Goal: Task Accomplishment & Management: Manage account settings

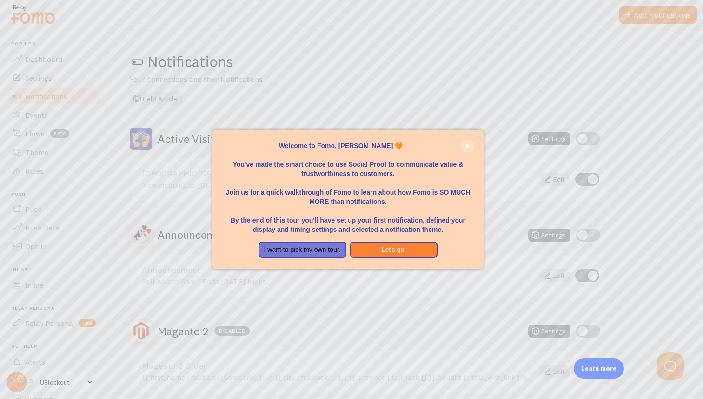
click at [468, 146] on icon "close," at bounding box center [467, 145] width 5 height 5
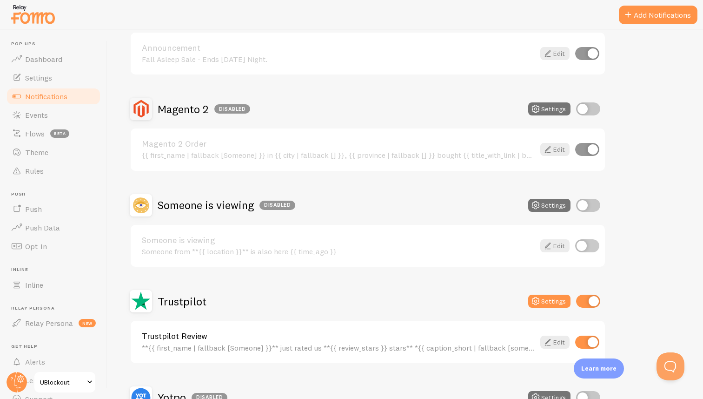
scroll to position [327, 0]
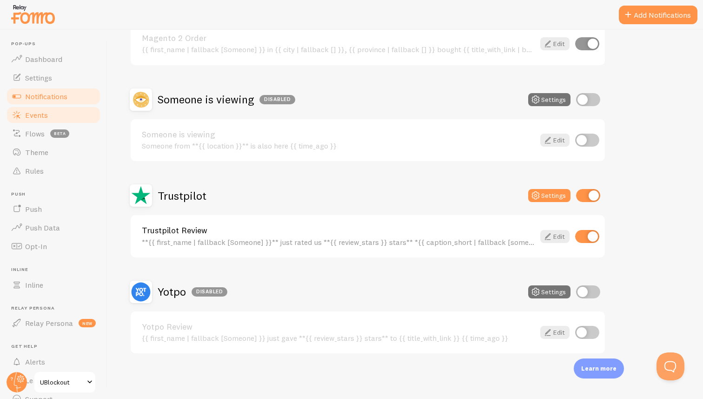
click at [43, 109] on link "Events" at bounding box center [54, 115] width 96 height 19
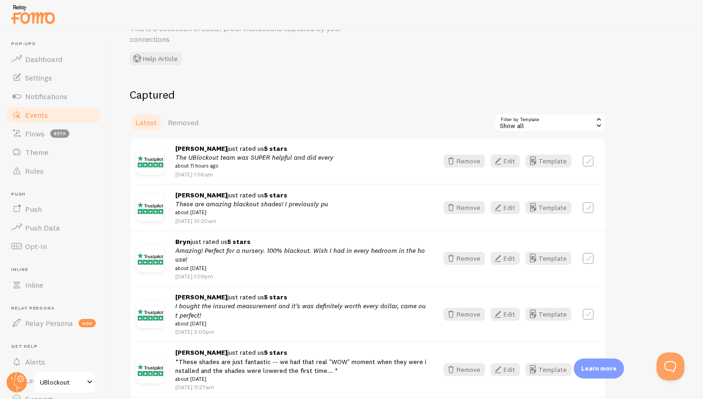
scroll to position [52, 0]
click at [470, 159] on button "Remove" at bounding box center [464, 159] width 41 height 13
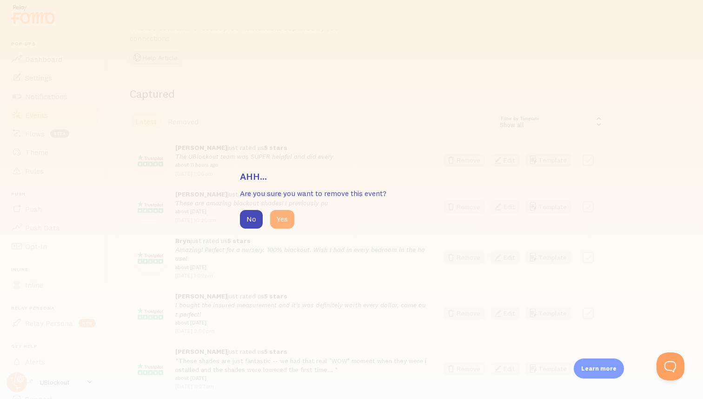
click at [287, 214] on button "Yes" at bounding box center [282, 219] width 24 height 19
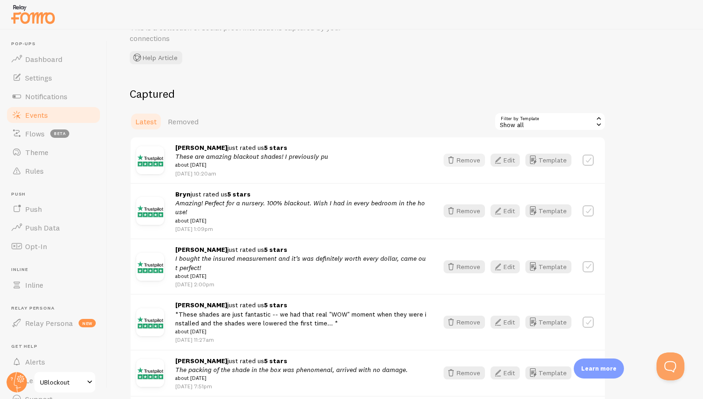
click at [469, 164] on button "Remove" at bounding box center [464, 159] width 41 height 13
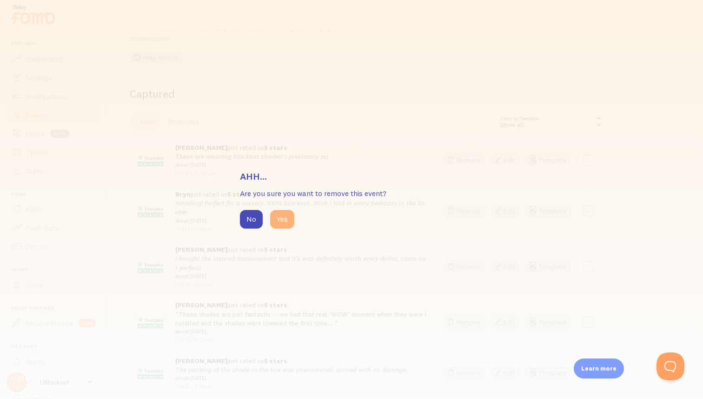
click at [286, 218] on button "Yes" at bounding box center [282, 219] width 24 height 19
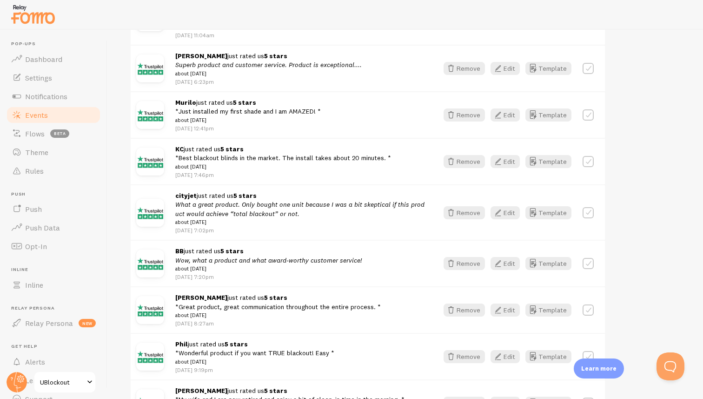
scroll to position [508, 0]
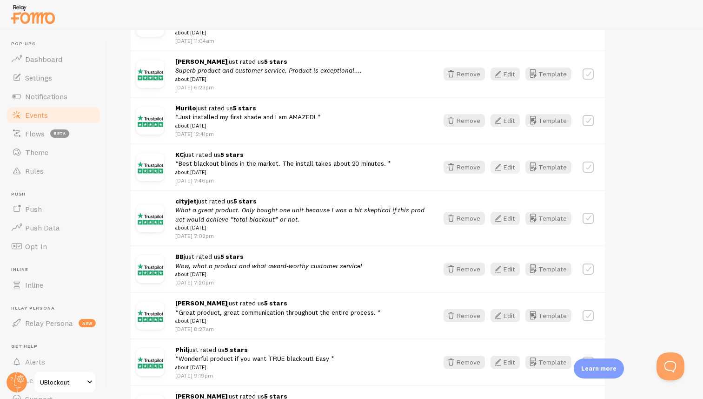
click at [510, 173] on button "Edit" at bounding box center [505, 166] width 29 height 13
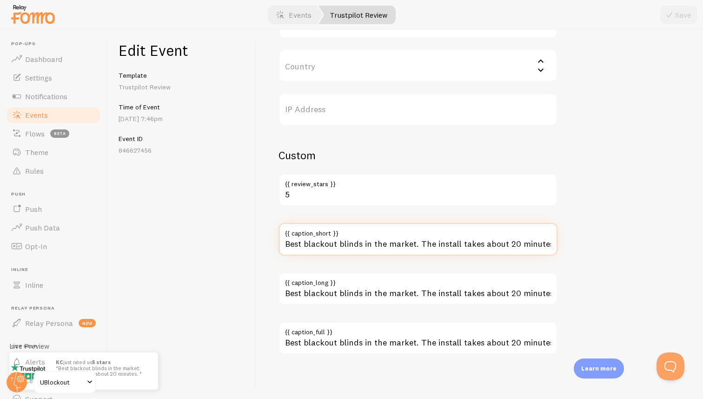
drag, startPoint x: 508, startPoint y: 244, endPoint x: 652, endPoint y: 264, distance: 145.1
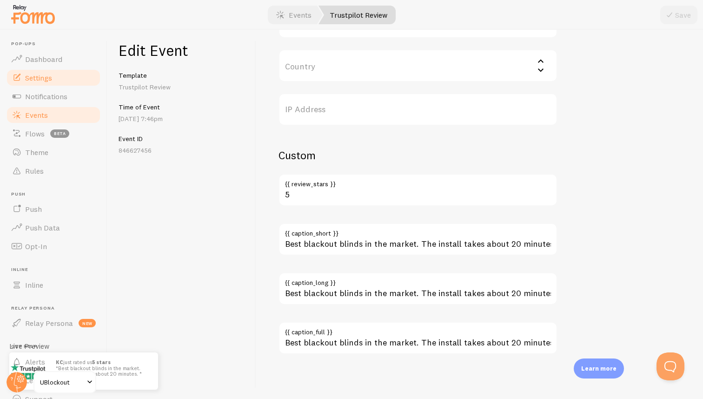
click at [52, 79] on span "Settings" at bounding box center [38, 77] width 27 height 9
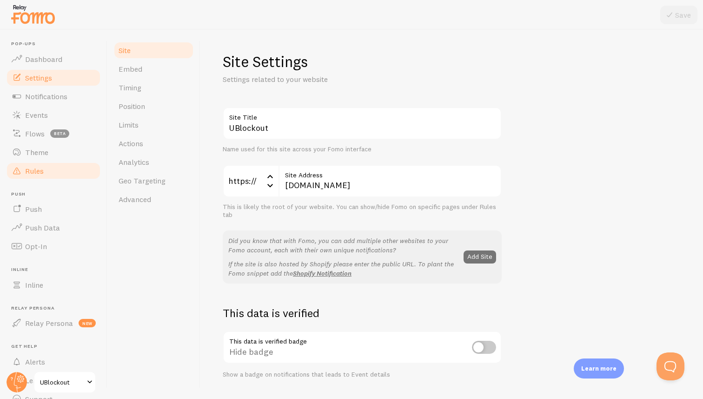
click at [47, 165] on link "Rules" at bounding box center [54, 170] width 96 height 19
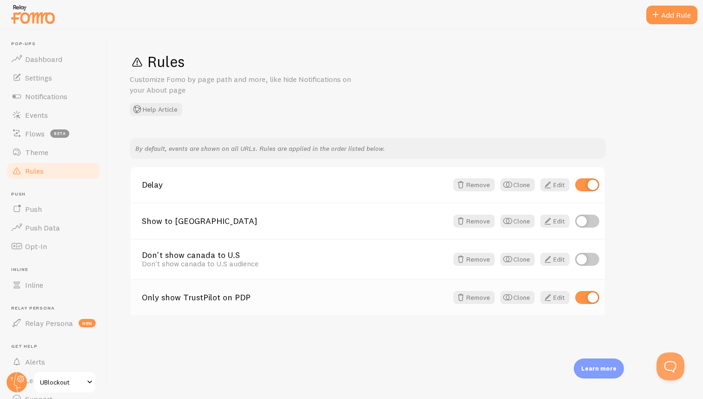
click at [355, 302] on div "Only show TrustPilot on PDP Remove Clone Edit" at bounding box center [368, 297] width 474 height 36
click at [556, 298] on link "Edit" at bounding box center [554, 297] width 29 height 13
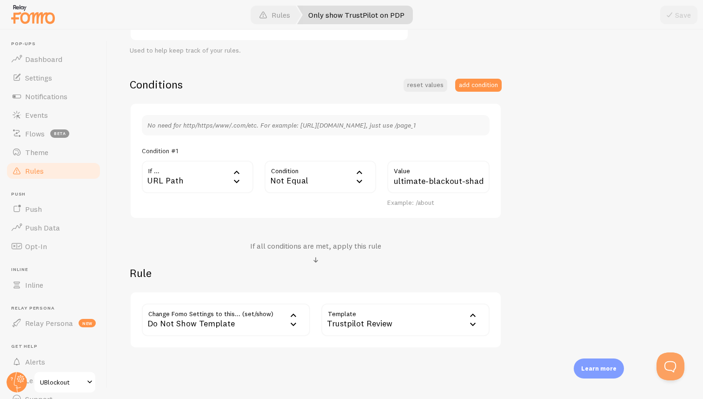
scroll to position [186, 0]
click at [349, 179] on div "Not Equal" at bounding box center [321, 178] width 112 height 33
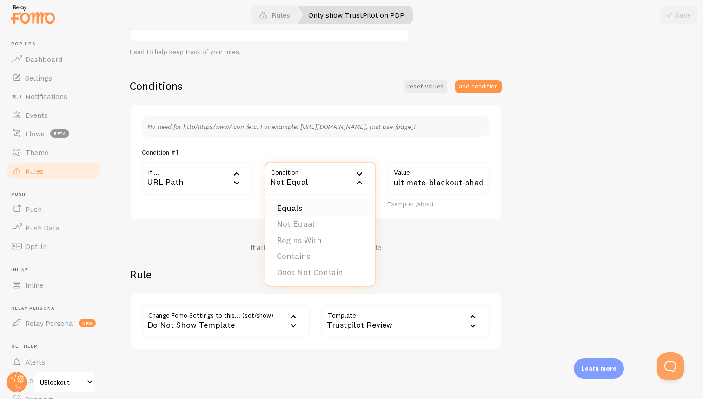
click at [319, 204] on li "Equals" at bounding box center [321, 208] width 110 height 16
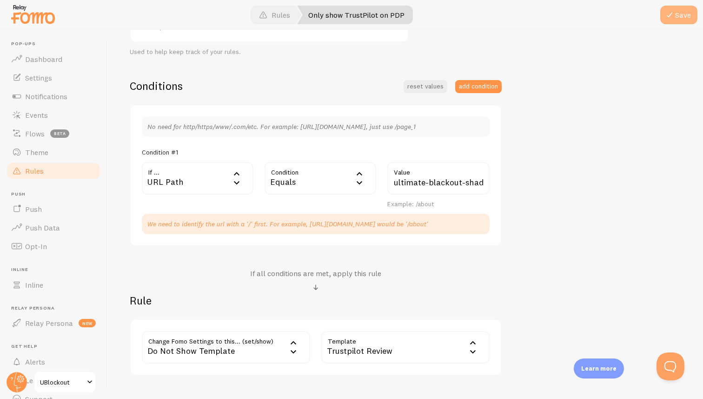
click at [682, 19] on button "Save" at bounding box center [678, 15] width 37 height 19
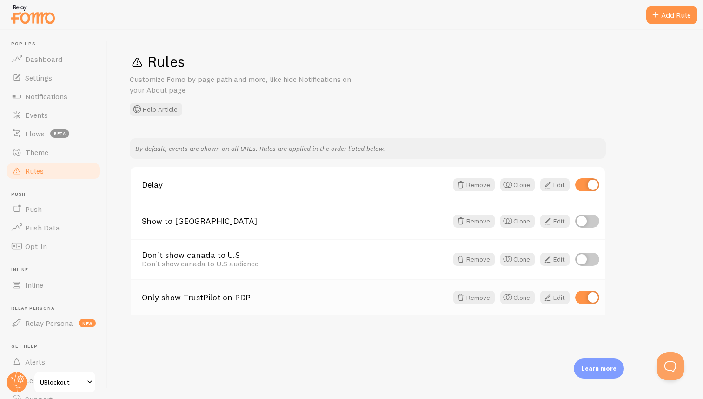
click at [191, 293] on link "Only show TrustPilot on PDP" at bounding box center [295, 297] width 306 height 8
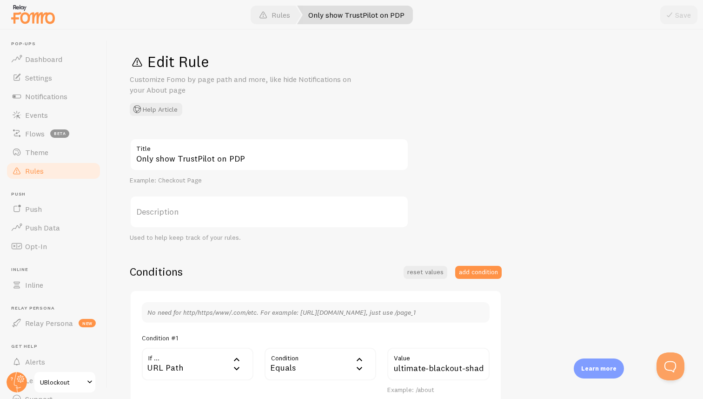
click at [539, 101] on div "Edit Rule Customize Fomo by page path and more, like hide Notifications on your…" at bounding box center [405, 84] width 551 height 64
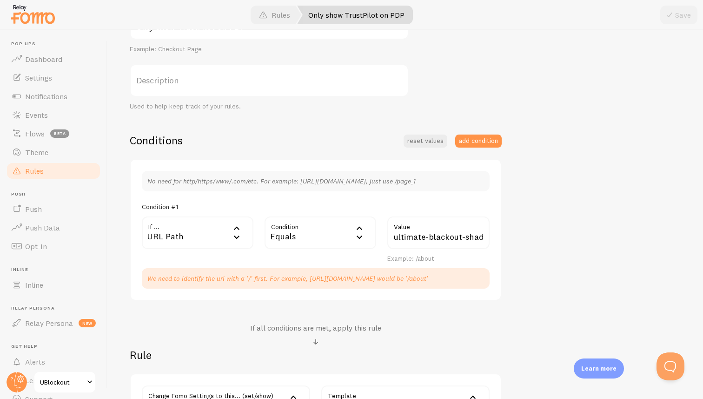
scroll to position [134, 0]
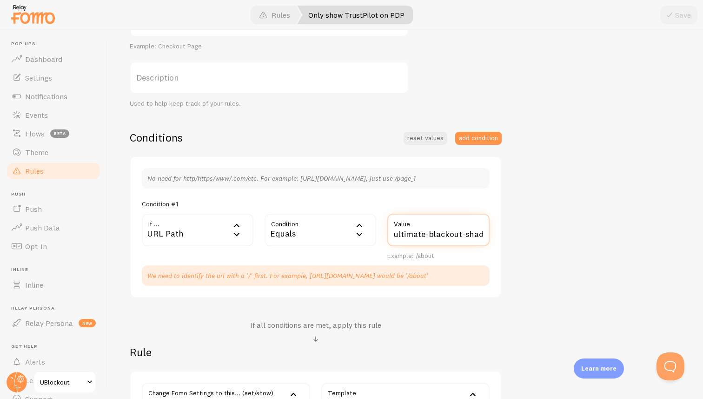
click at [419, 235] on input "ultimate-blackout-shade" at bounding box center [438, 229] width 102 height 33
drag, startPoint x: 404, startPoint y: 235, endPoint x: 374, endPoint y: 230, distance: 30.1
click at [374, 230] on div "If ... url URL Path URL Path URL Parameter Home page Mobile Browser URL Host CS…" at bounding box center [315, 236] width 359 height 47
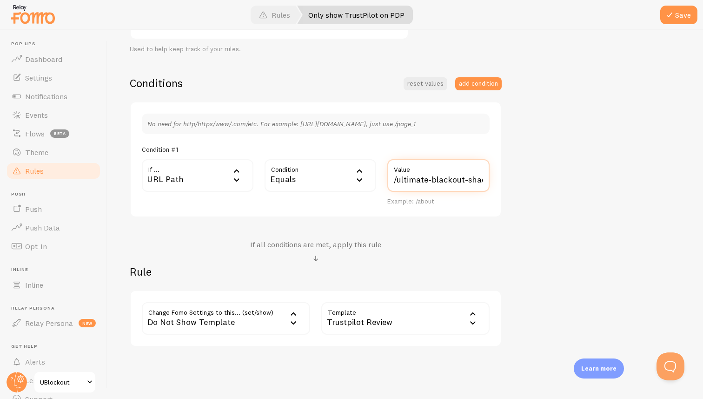
scroll to position [0, 6]
drag, startPoint x: 443, startPoint y: 177, endPoint x: 516, endPoint y: 177, distance: 73.5
click at [516, 177] on div "Only show TrustPilot on PDP Title Example: Checkout Page Description Used to he…" at bounding box center [405, 148] width 551 height 397
type input "/ultimate-blackout-shade"
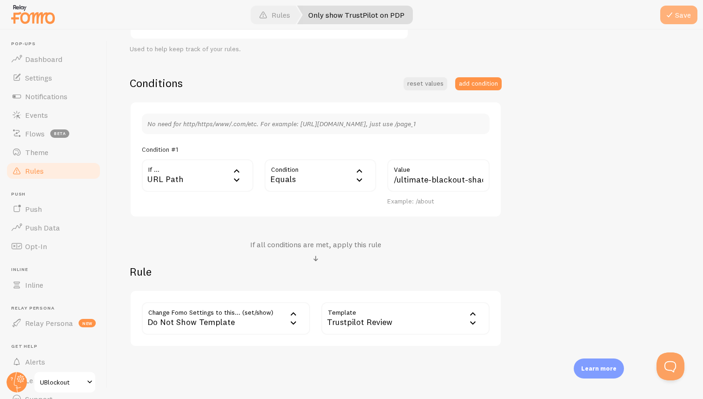
click at [673, 18] on span at bounding box center [669, 14] width 11 height 11
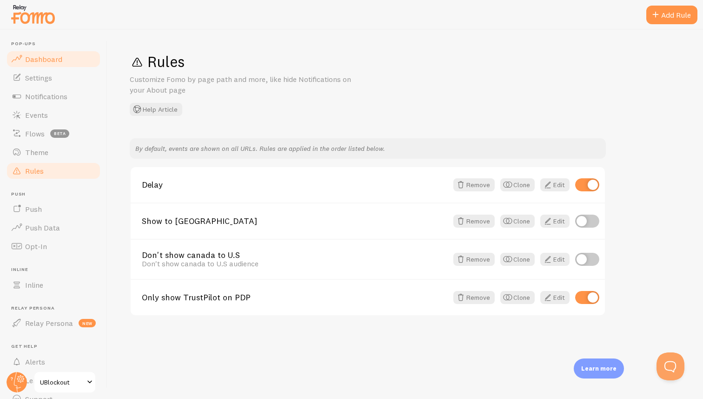
click at [63, 64] on link "Dashboard" at bounding box center [54, 59] width 96 height 19
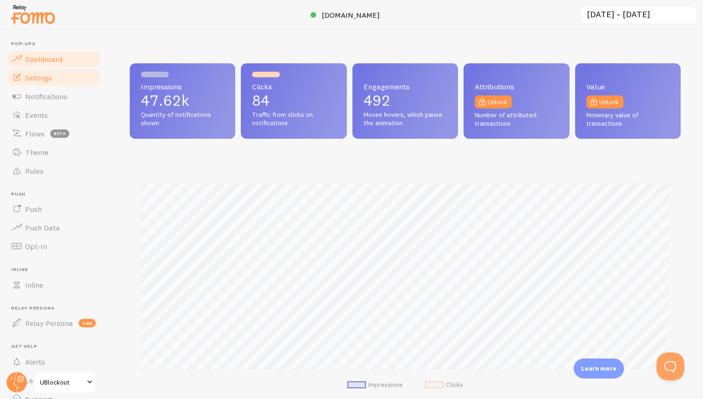
click at [50, 84] on link "Settings" at bounding box center [54, 77] width 96 height 19
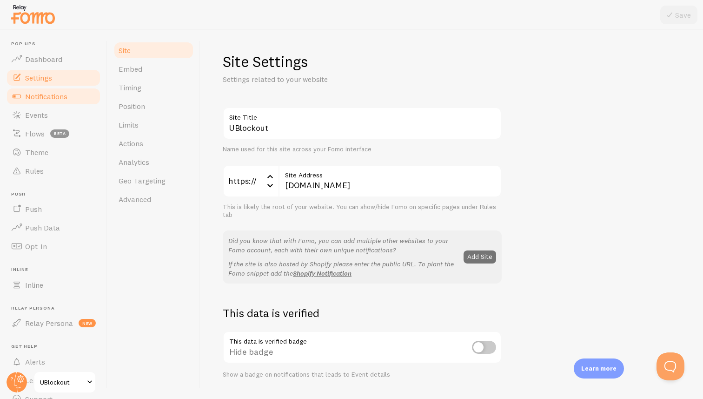
click at [39, 98] on span "Notifications" at bounding box center [46, 96] width 42 height 9
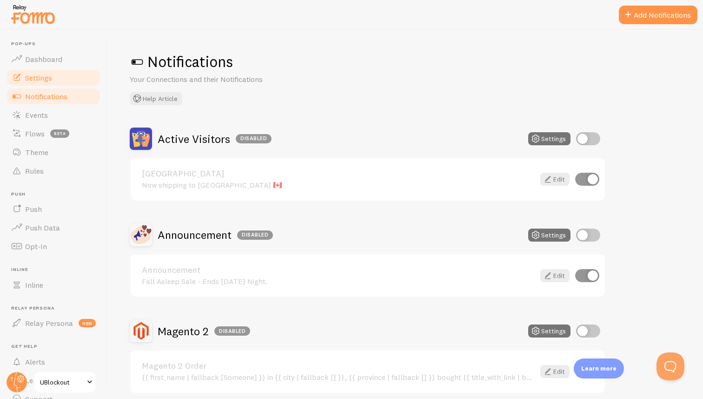
click at [53, 77] on link "Settings" at bounding box center [54, 77] width 96 height 19
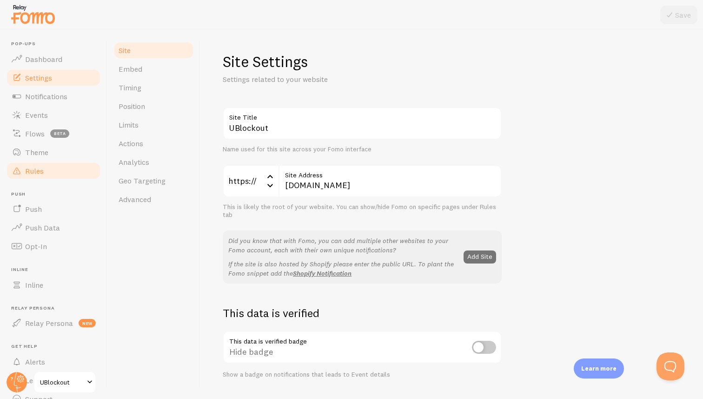
click at [43, 168] on span "Rules" at bounding box center [34, 170] width 19 height 9
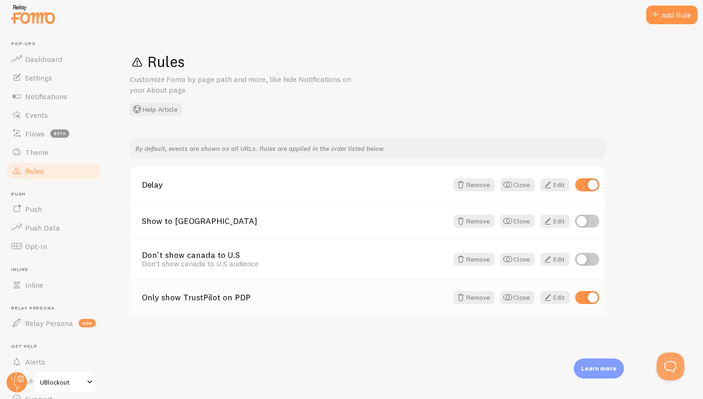
click at [356, 310] on div "Only show TrustPilot on PDP Remove Clone Edit" at bounding box center [368, 297] width 474 height 36
click at [552, 300] on span at bounding box center [547, 297] width 11 height 11
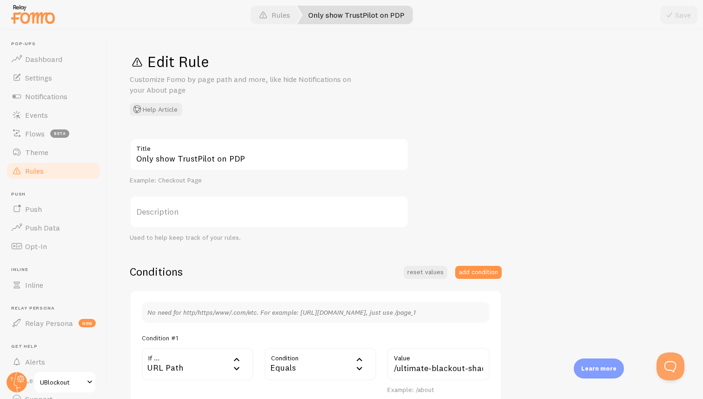
scroll to position [66, 0]
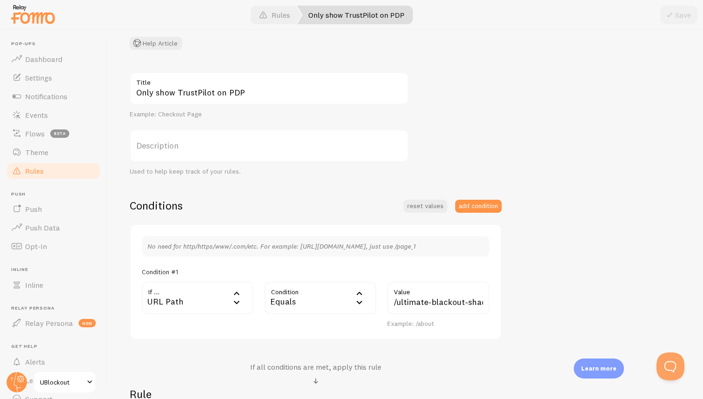
click at [330, 288] on div "Equals" at bounding box center [321, 297] width 112 height 33
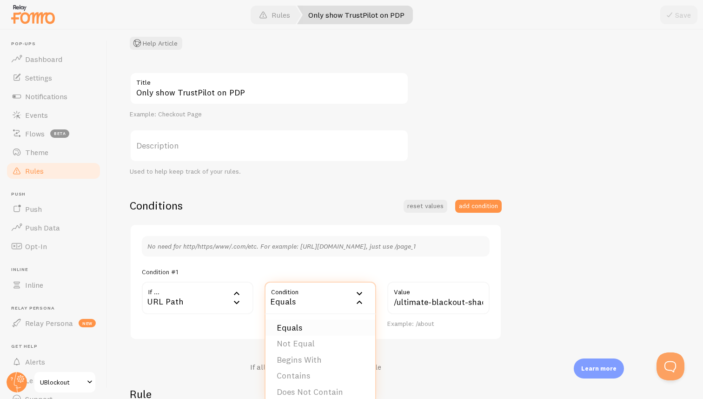
scroll to position [100, 0]
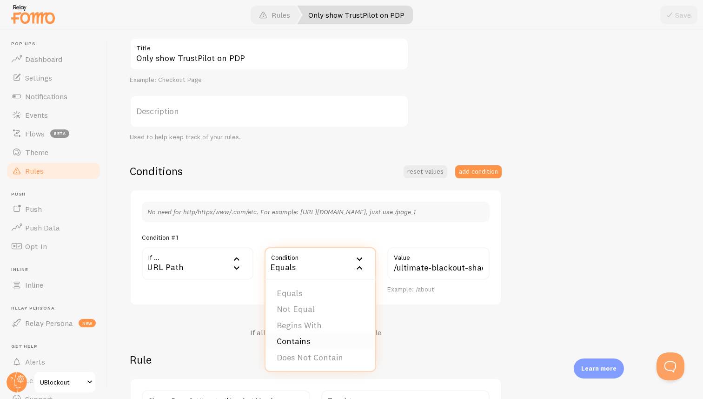
click at [300, 337] on li "Contains" at bounding box center [321, 341] width 110 height 16
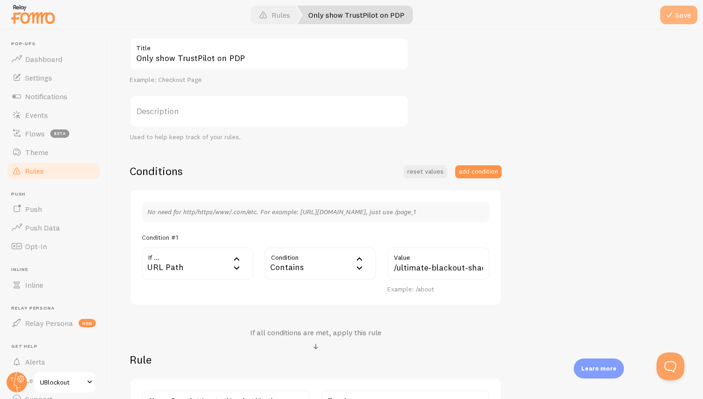
click at [675, 20] on button "Save" at bounding box center [678, 15] width 37 height 19
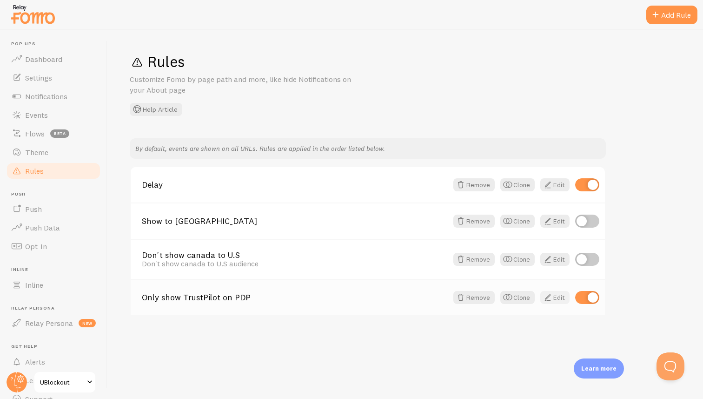
click at [552, 301] on span at bounding box center [547, 297] width 11 height 11
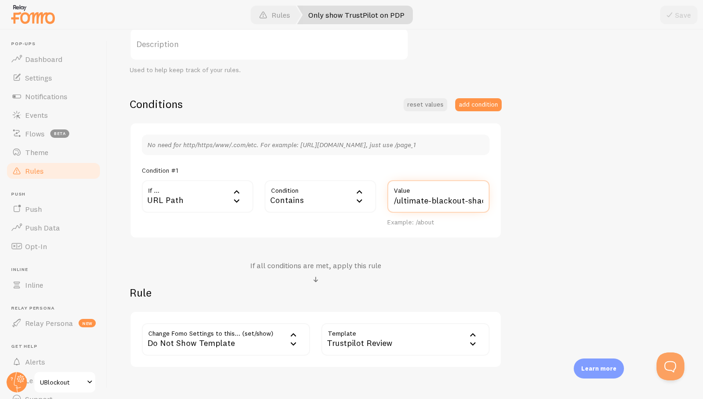
scroll to position [0, 6]
drag, startPoint x: 419, startPoint y: 203, endPoint x: 515, endPoint y: 210, distance: 96.6
click at [515, 210] on div "Only show TrustPilot on PDP Title Example: Checkout Page Description Used to he…" at bounding box center [405, 169] width 551 height 397
click at [551, 197] on div "Only show TrustPilot on PDP Title Example: Checkout Page Description Used to he…" at bounding box center [405, 169] width 551 height 397
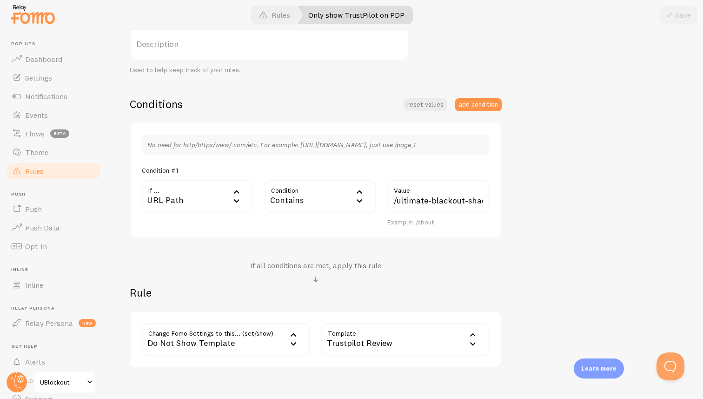
click at [260, 341] on div "Do Not Show Template" at bounding box center [226, 339] width 168 height 33
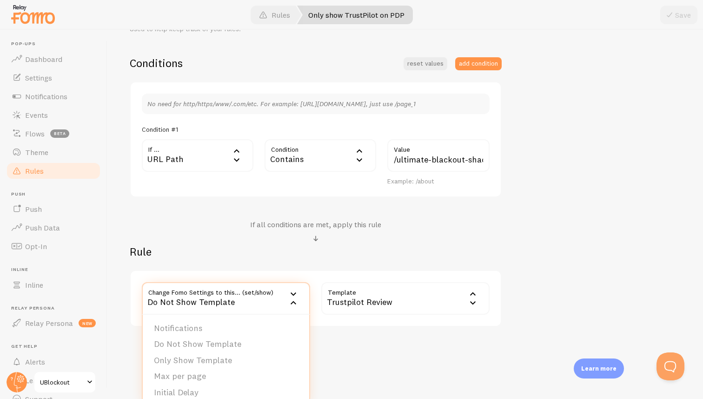
scroll to position [206, 0]
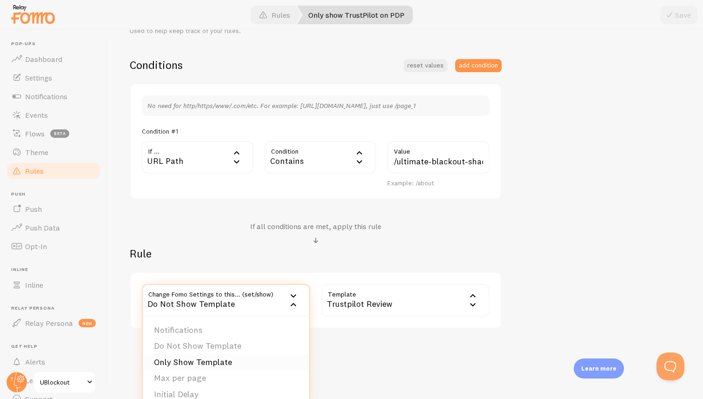
click at [217, 360] on li "Only Show Template" at bounding box center [226, 362] width 166 height 16
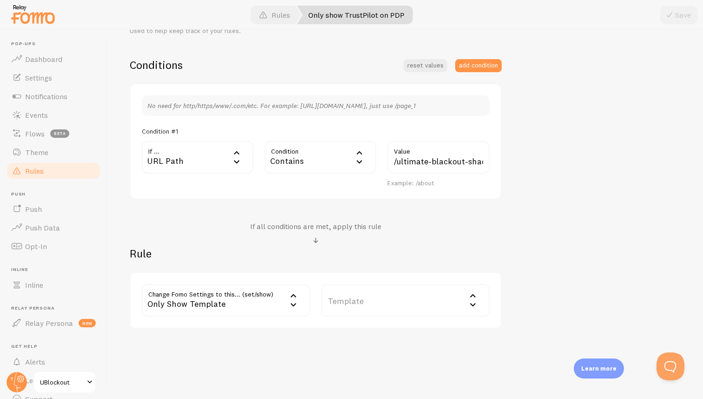
click at [421, 301] on label "Template" at bounding box center [405, 300] width 168 height 33
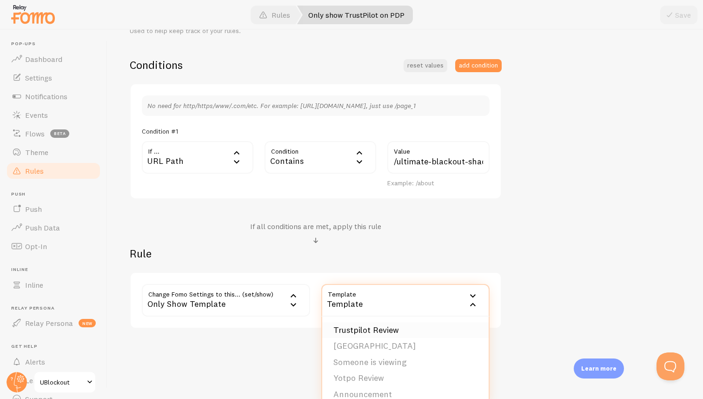
click at [411, 333] on li "Trustpilot Review" at bounding box center [405, 330] width 166 height 16
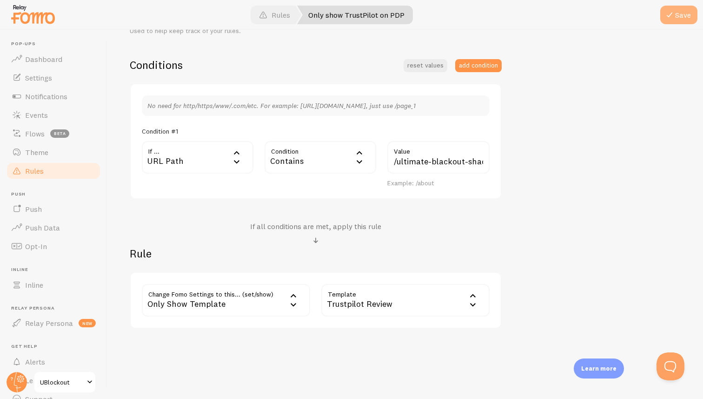
click at [684, 12] on button "Save" at bounding box center [678, 15] width 37 height 19
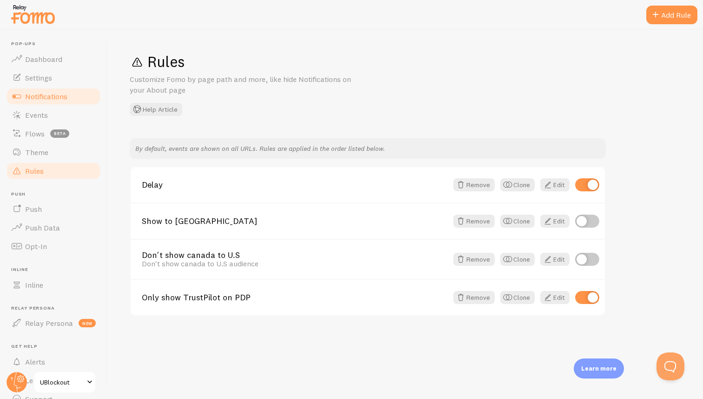
click at [52, 100] on span "Notifications" at bounding box center [46, 96] width 42 height 9
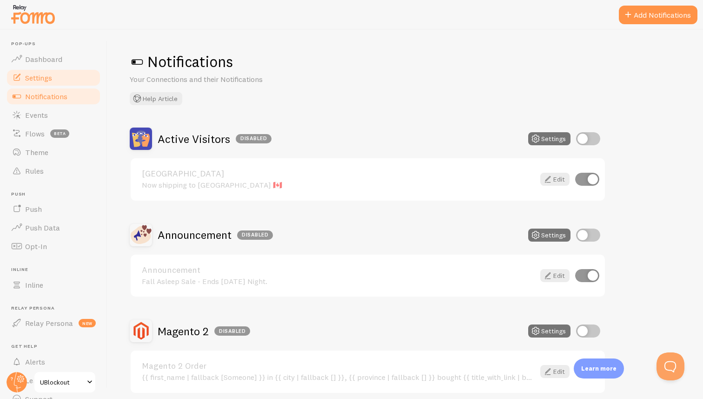
click at [50, 73] on span "Settings" at bounding box center [38, 77] width 27 height 9
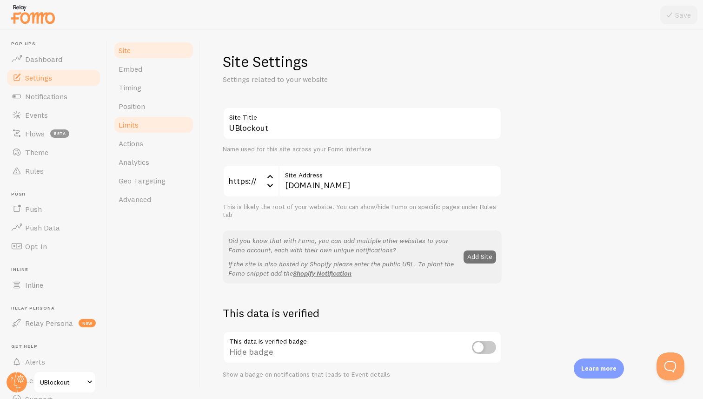
click at [144, 128] on link "Limits" at bounding box center [153, 124] width 81 height 19
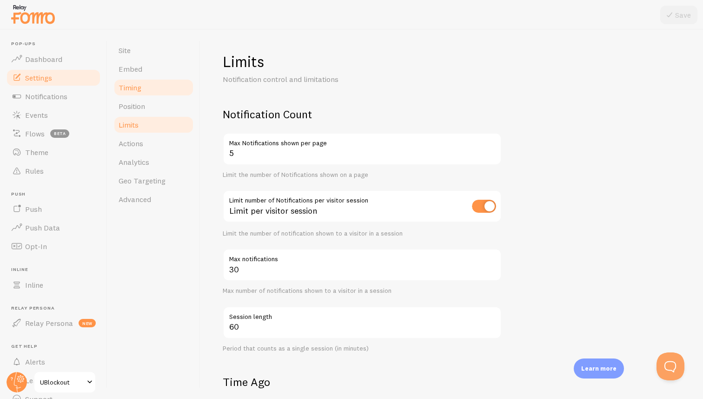
click at [147, 87] on link "Timing" at bounding box center [153, 87] width 81 height 19
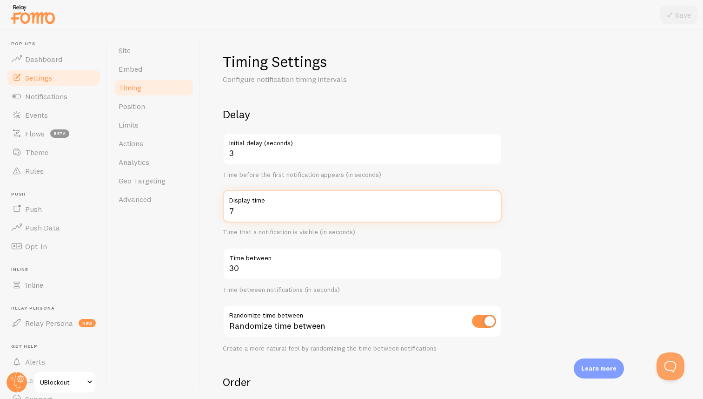
drag, startPoint x: 239, startPoint y: 213, endPoint x: 225, endPoint y: 211, distance: 14.5
click at [226, 211] on input "7" at bounding box center [362, 206] width 279 height 33
type input "9"
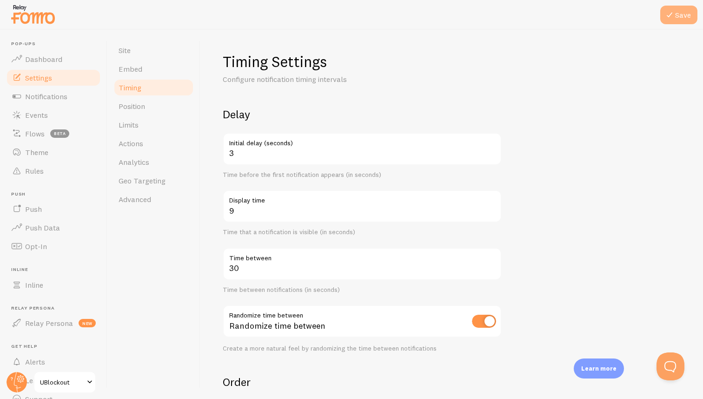
click at [671, 11] on icon at bounding box center [669, 14] width 11 height 11
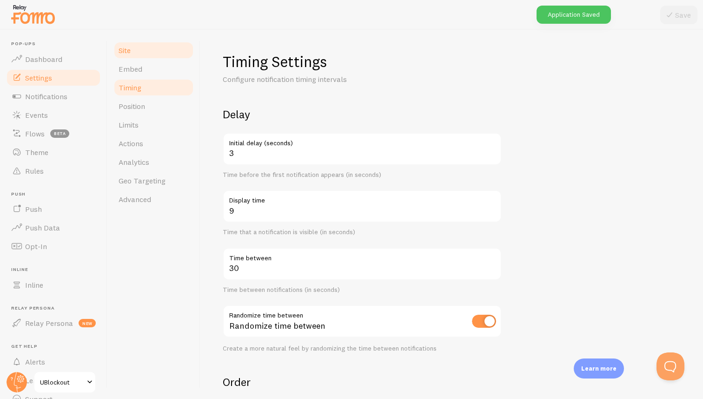
click at [135, 55] on link "Site" at bounding box center [153, 50] width 81 height 19
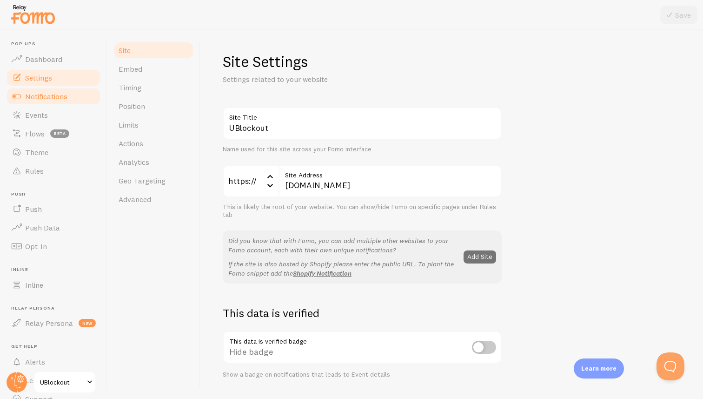
click at [73, 91] on link "Notifications" at bounding box center [54, 96] width 96 height 19
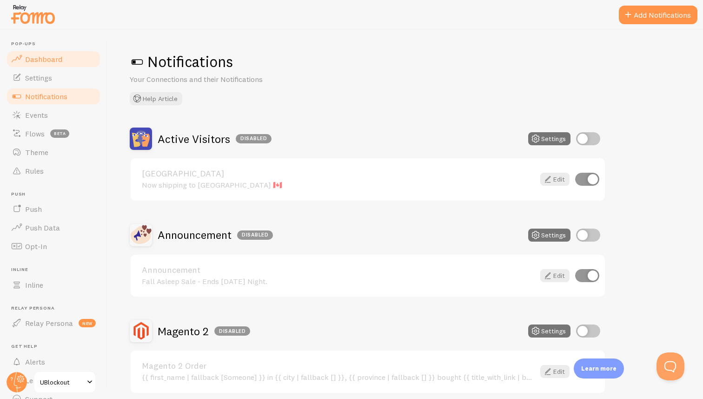
click at [49, 64] on link "Dashboard" at bounding box center [54, 59] width 96 height 19
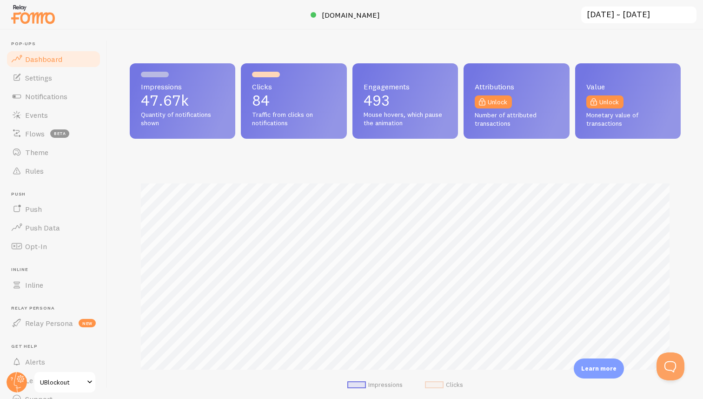
scroll to position [244, 551]
click at [41, 77] on span "Settings" at bounding box center [38, 77] width 27 height 9
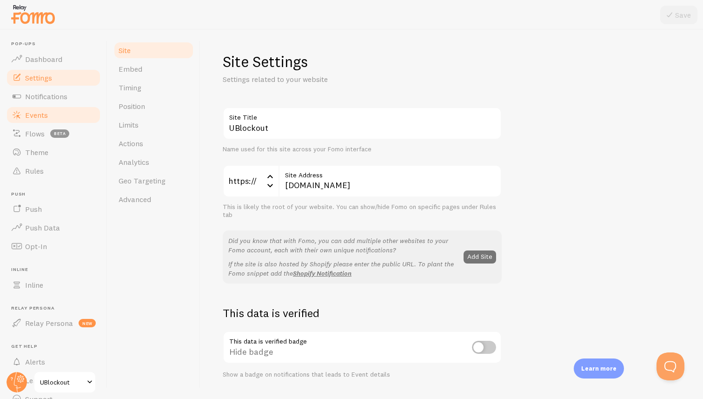
click at [36, 115] on span "Events" at bounding box center [36, 114] width 23 height 9
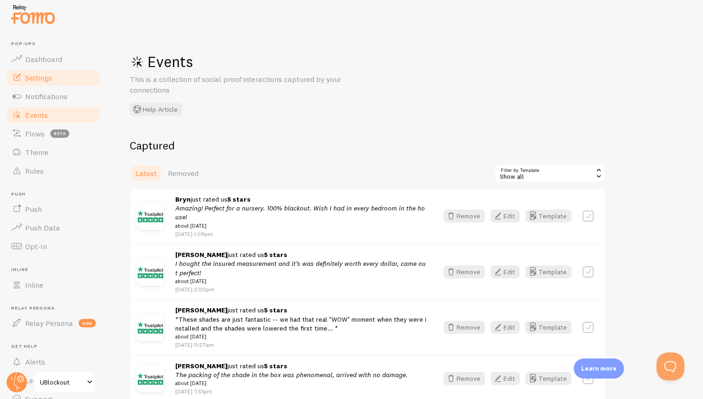
click at [39, 74] on span "Settings" at bounding box center [38, 77] width 27 height 9
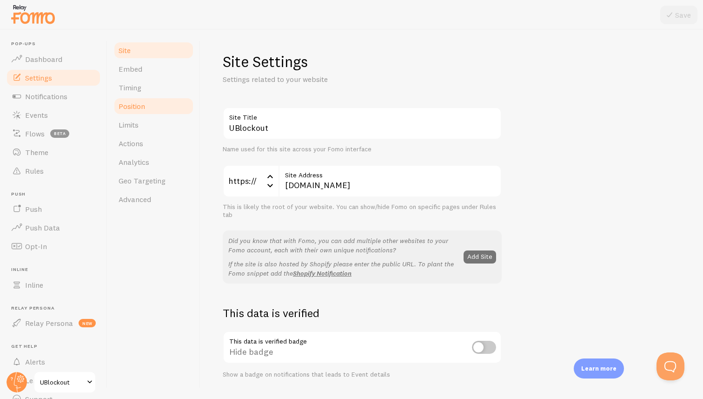
click at [130, 110] on span "Position" at bounding box center [132, 105] width 27 height 9
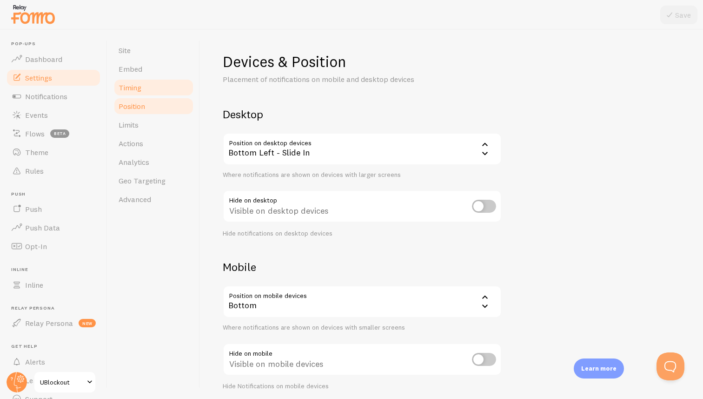
click at [151, 94] on link "Timing" at bounding box center [153, 87] width 81 height 19
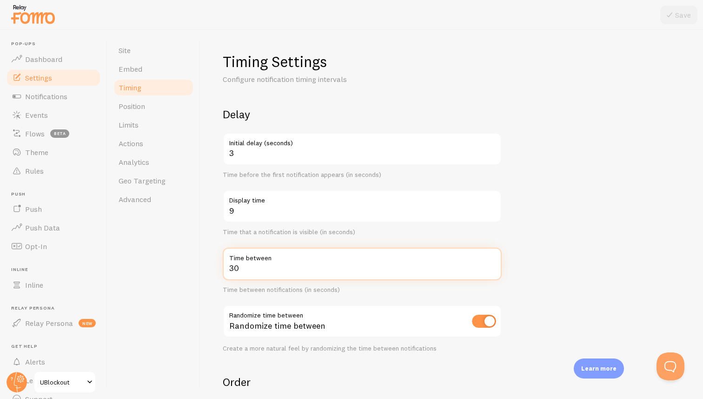
drag, startPoint x: 252, startPoint y: 273, endPoint x: 220, endPoint y: 269, distance: 32.4
click at [220, 269] on div "Timing Settings Configure notification timing intervals Delay 3 Initial delay (…" at bounding box center [451, 214] width 503 height 369
type input "20"
click at [678, 14] on button "Save" at bounding box center [678, 15] width 37 height 19
click at [131, 109] on span "Position" at bounding box center [132, 105] width 27 height 9
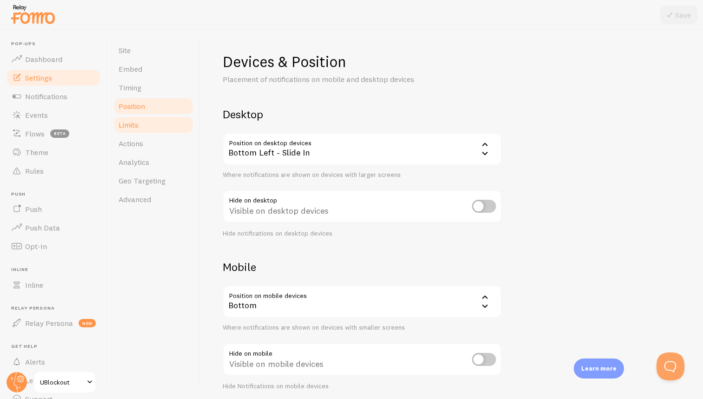
click at [134, 121] on span "Limits" at bounding box center [129, 124] width 20 height 9
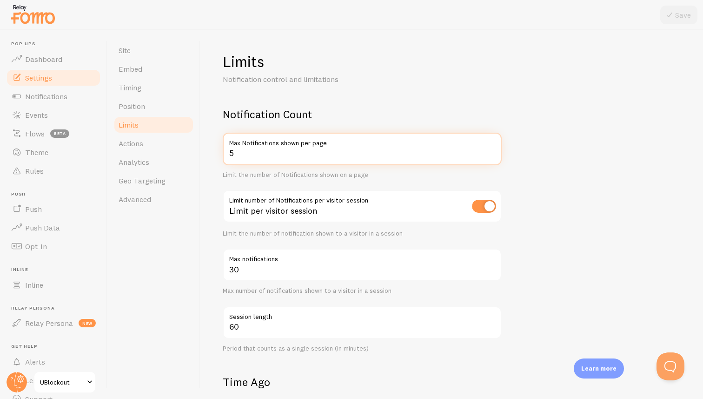
drag, startPoint x: 240, startPoint y: 152, endPoint x: 223, endPoint y: 154, distance: 16.9
click at [224, 153] on input "5" at bounding box center [362, 149] width 279 height 33
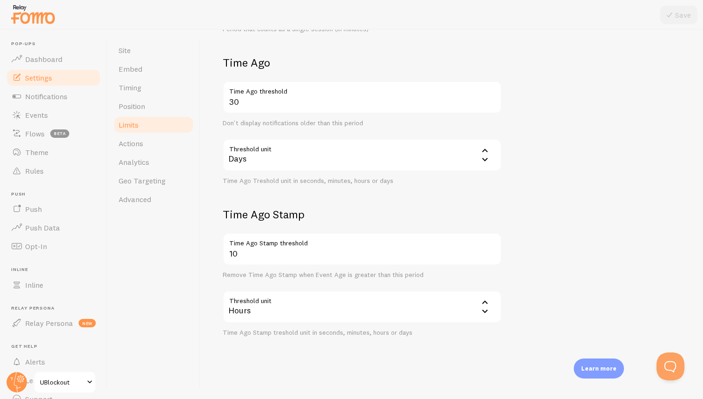
scroll to position [318, 0]
click at [156, 182] on span "Geo Targeting" at bounding box center [142, 180] width 47 height 9
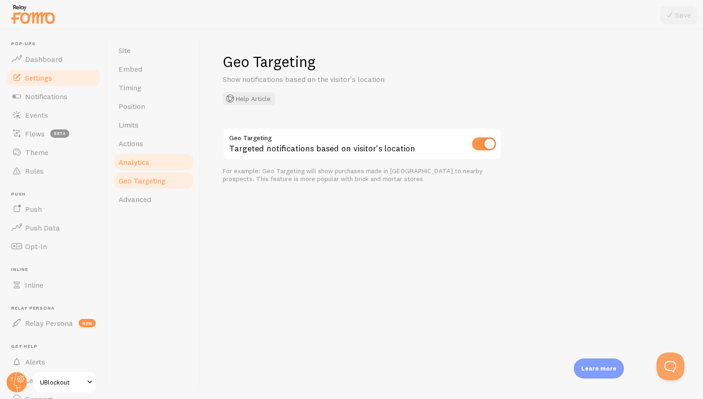
click at [146, 166] on span "Analytics" at bounding box center [134, 161] width 31 height 9
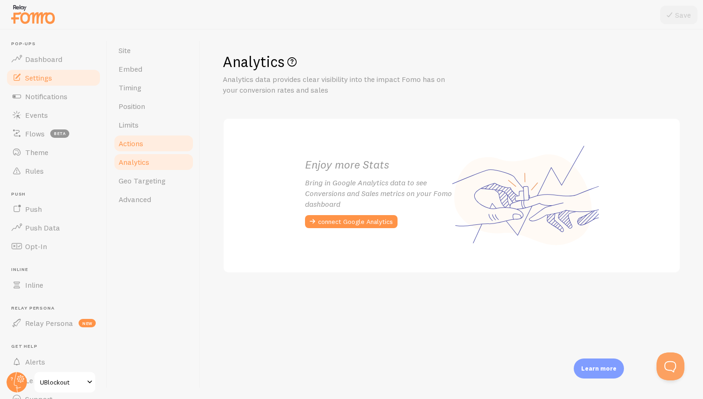
click at [150, 141] on link "Actions" at bounding box center [153, 143] width 81 height 19
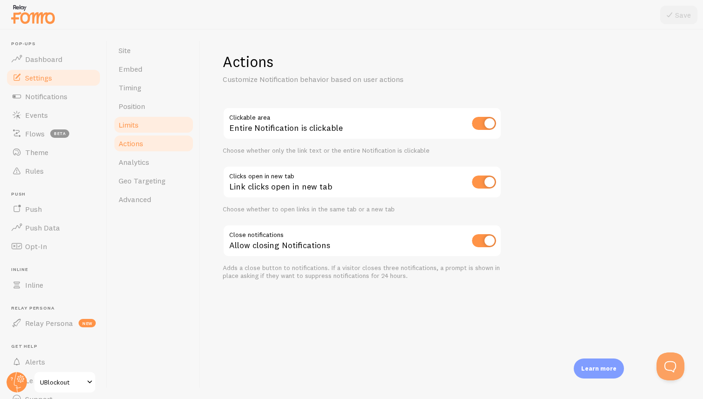
click at [153, 117] on link "Limits" at bounding box center [153, 124] width 81 height 19
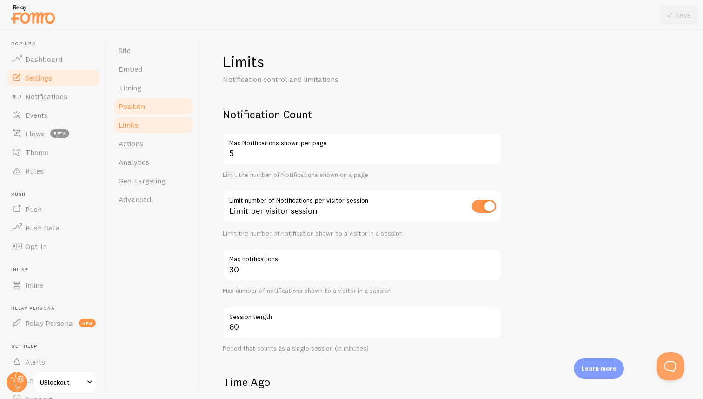
click at [150, 101] on link "Position" at bounding box center [153, 106] width 81 height 19
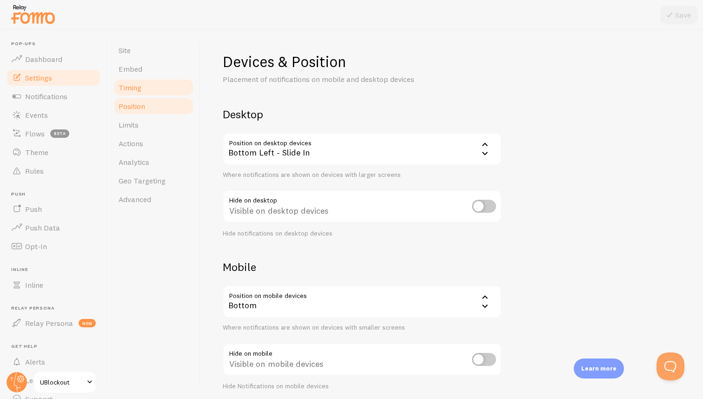
click at [149, 93] on link "Timing" at bounding box center [153, 87] width 81 height 19
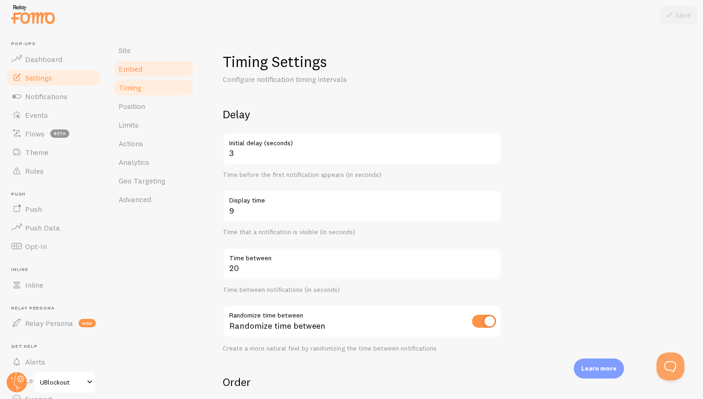
click at [159, 68] on link "Embed" at bounding box center [153, 69] width 81 height 19
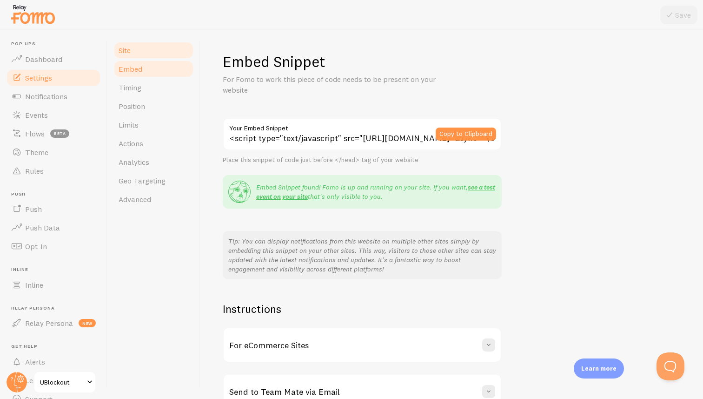
click at [160, 57] on link "Site" at bounding box center [153, 50] width 81 height 19
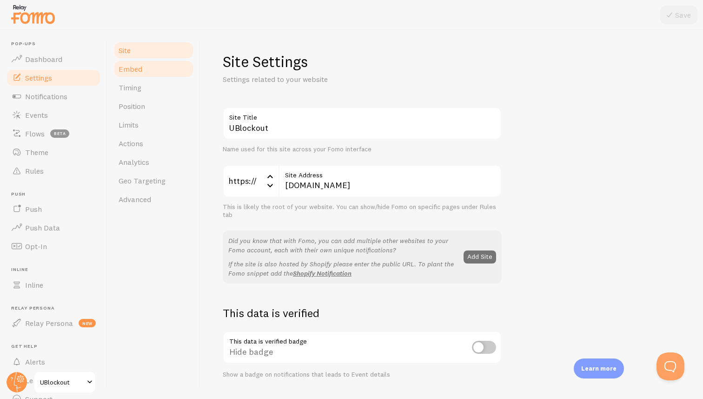
click at [159, 72] on link "Embed" at bounding box center [153, 69] width 81 height 19
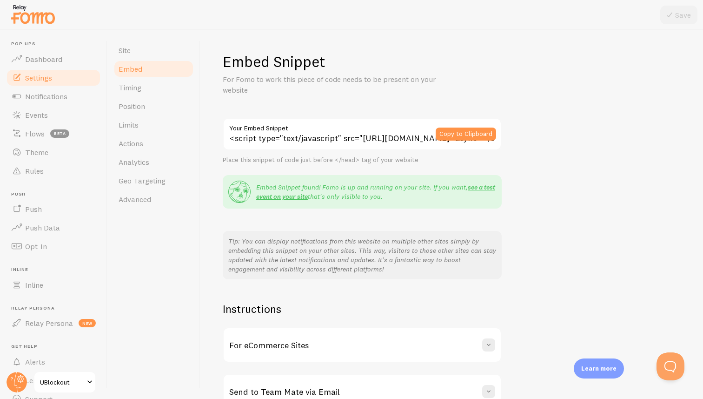
scroll to position [55, 0]
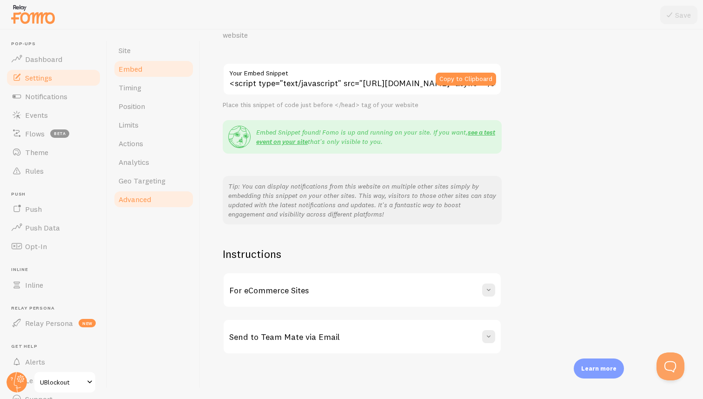
click at [127, 200] on span "Advanced" at bounding box center [135, 198] width 33 height 9
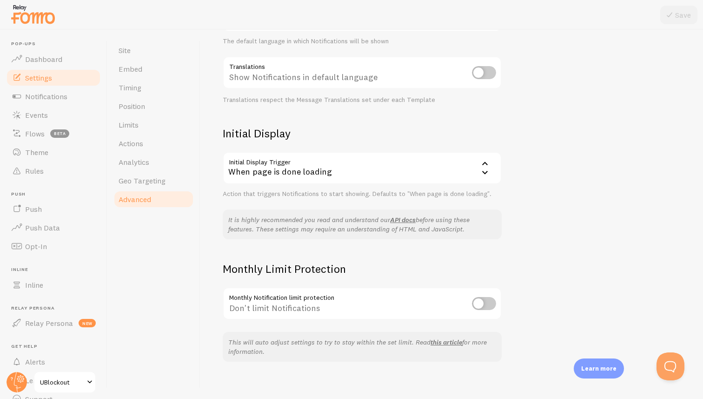
scroll to position [141, 0]
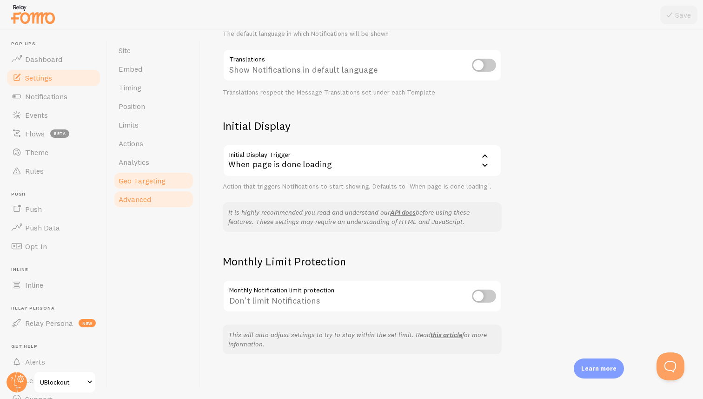
click at [159, 177] on span "Geo Targeting" at bounding box center [142, 180] width 47 height 9
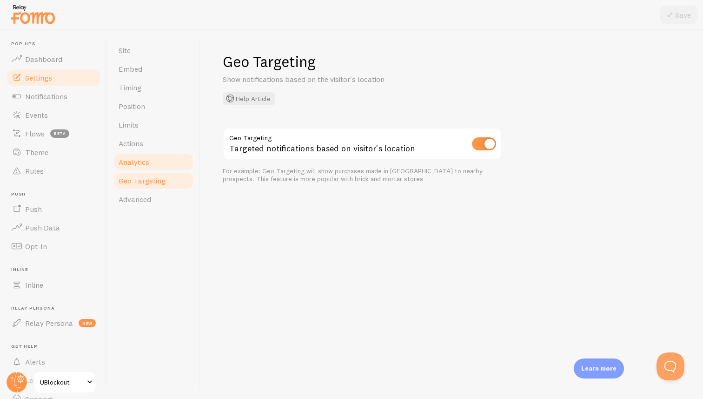
click at [158, 166] on link "Analytics" at bounding box center [153, 162] width 81 height 19
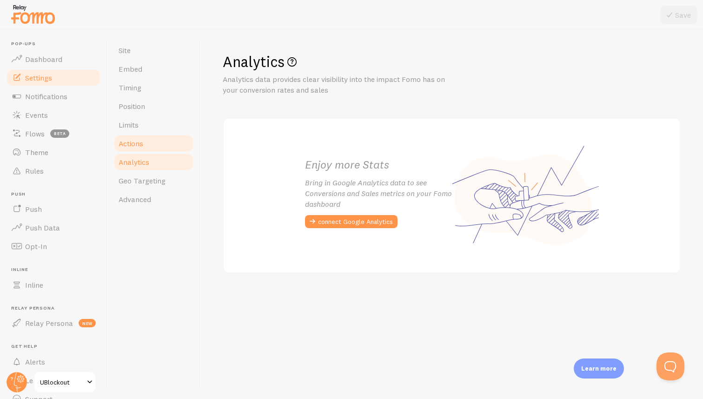
click at [156, 145] on link "Actions" at bounding box center [153, 143] width 81 height 19
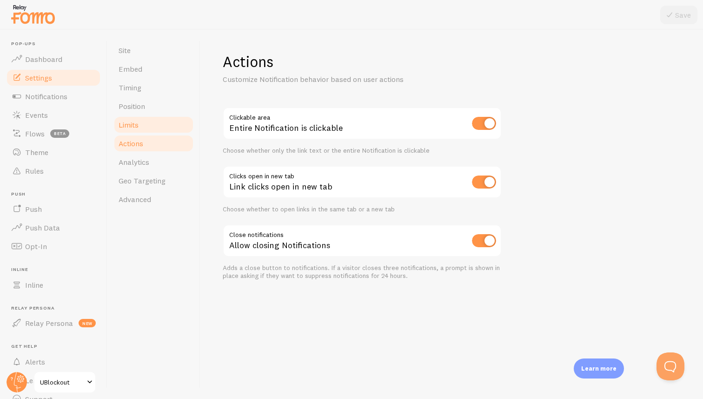
click at [156, 132] on link "Limits" at bounding box center [153, 124] width 81 height 19
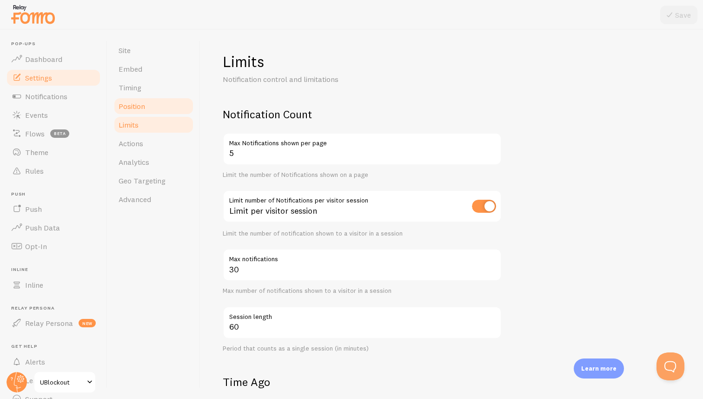
click at [155, 108] on link "Position" at bounding box center [153, 106] width 81 height 19
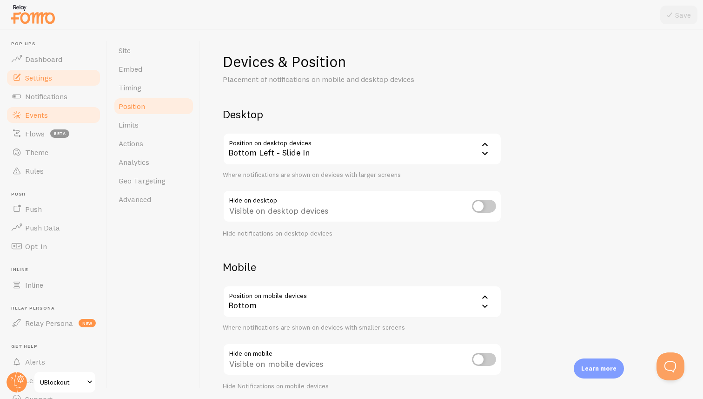
click at [64, 116] on link "Events" at bounding box center [54, 115] width 96 height 19
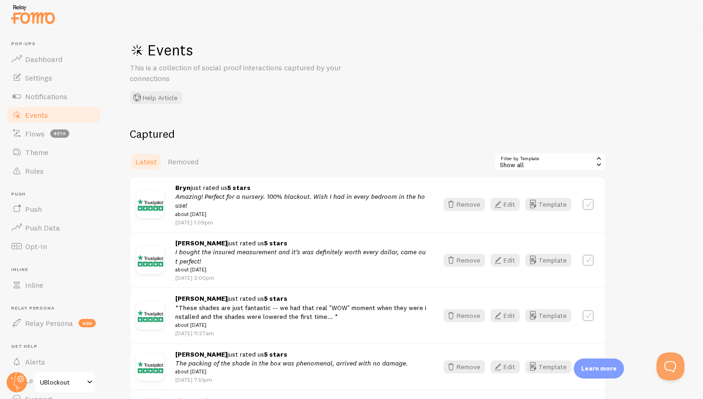
scroll to position [11, 0]
click at [501, 205] on icon "button" at bounding box center [497, 205] width 11 height 11
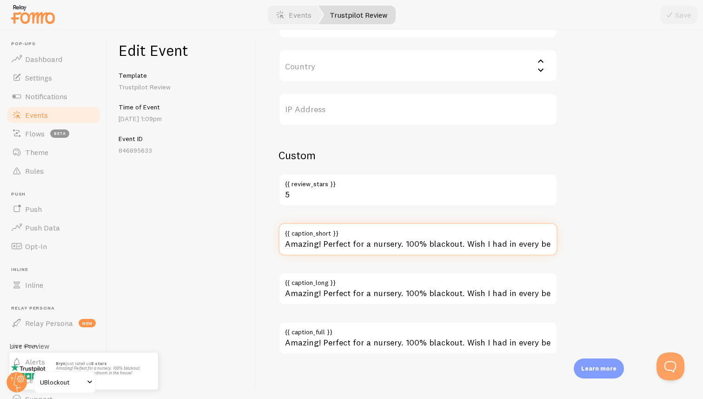
scroll to position [0, 65]
drag, startPoint x: 463, startPoint y: 245, endPoint x: 617, endPoint y: 251, distance: 154.5
type input "Amazing! Perfect for a nursery. 100% blackout."
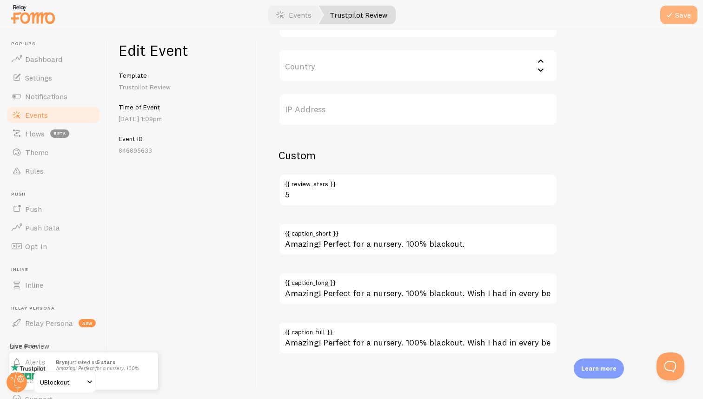
click at [688, 12] on button "Save" at bounding box center [678, 15] width 37 height 19
click at [299, 14] on link "Events" at bounding box center [294, 15] width 58 height 19
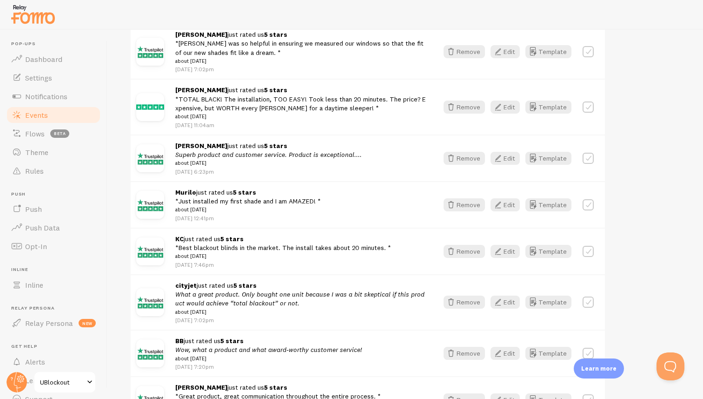
scroll to position [429, 0]
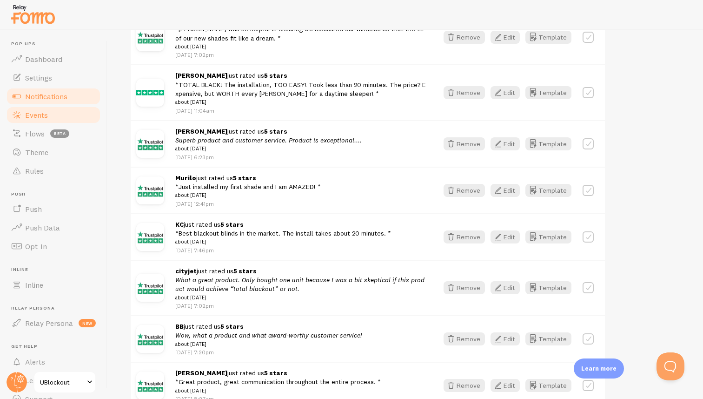
click at [51, 96] on span "Notifications" at bounding box center [46, 96] width 42 height 9
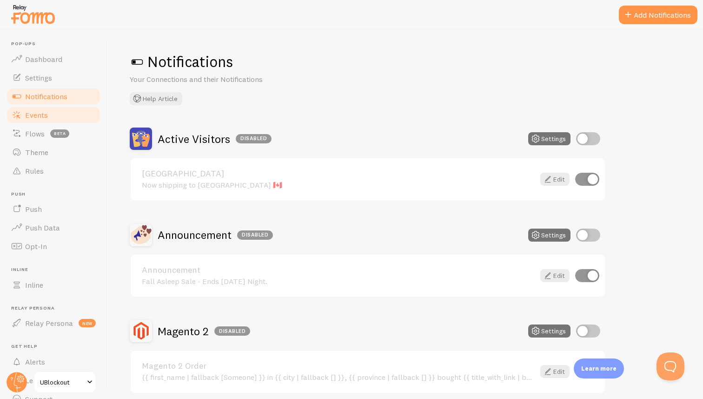
click at [55, 120] on link "Events" at bounding box center [54, 115] width 96 height 19
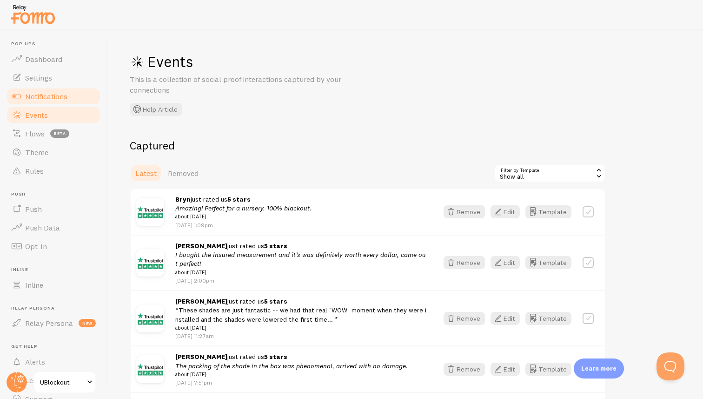
click at [63, 95] on span "Notifications" at bounding box center [46, 96] width 42 height 9
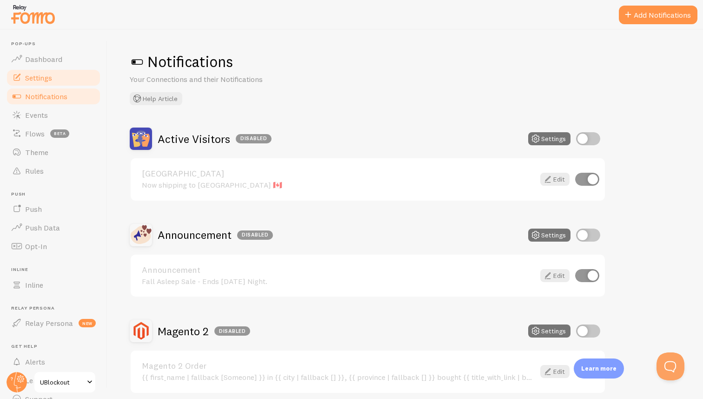
click at [64, 73] on link "Settings" at bounding box center [54, 77] width 96 height 19
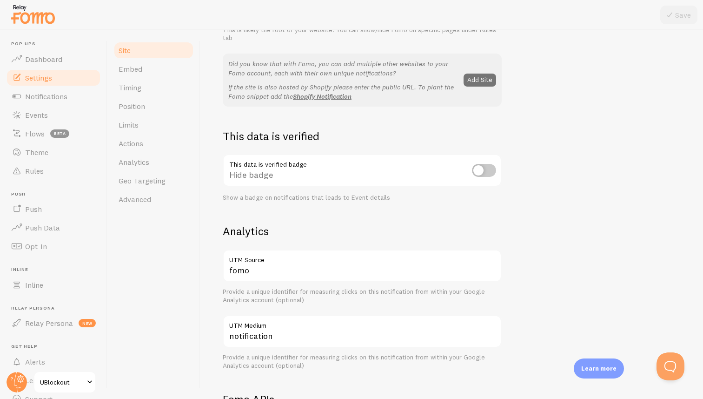
scroll to position [196, 0]
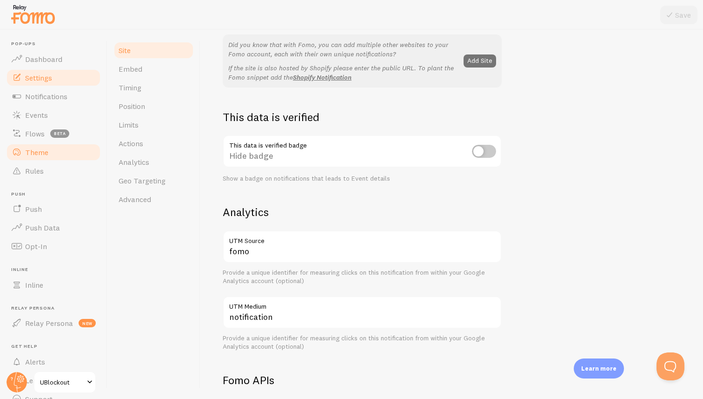
click at [57, 157] on link "Theme" at bounding box center [54, 152] width 96 height 19
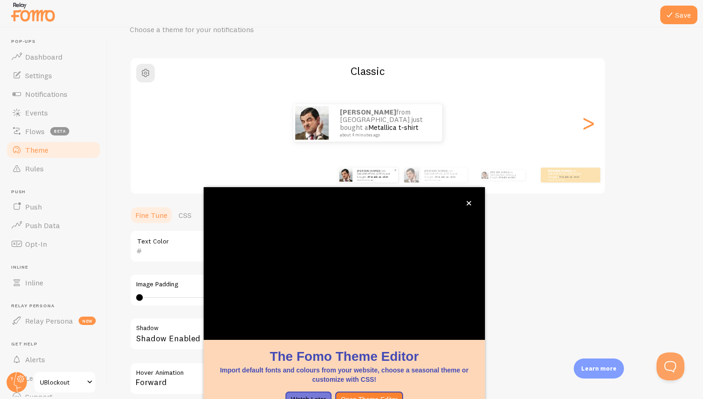
scroll to position [50, 0]
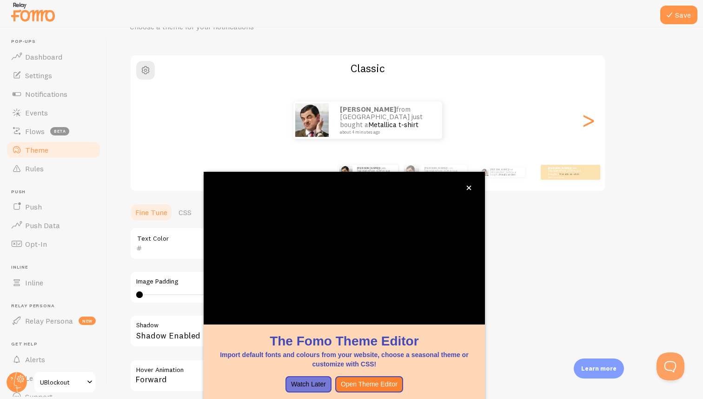
click at [558, 273] on div "Theme Choose a theme for your notifications Classic [PERSON_NAME] from [GEOGRAP…" at bounding box center [405, 220] width 551 height 441
click at [468, 189] on icon "close," at bounding box center [468, 187] width 5 height 5
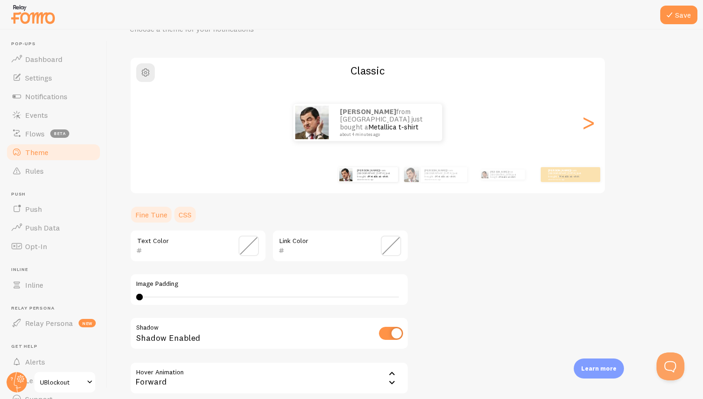
click at [181, 220] on link "CSS" at bounding box center [185, 214] width 24 height 19
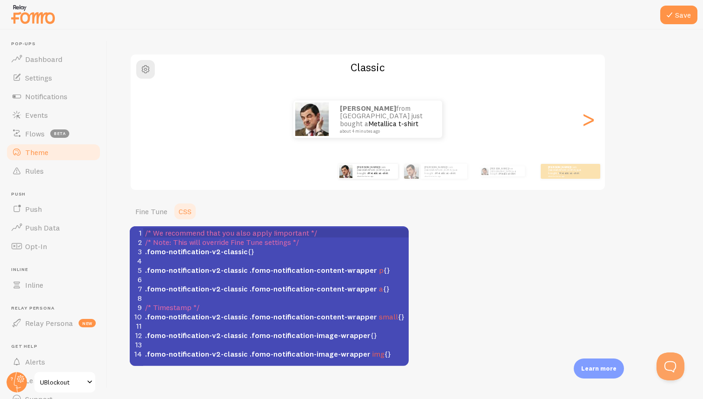
scroll to position [4, 0]
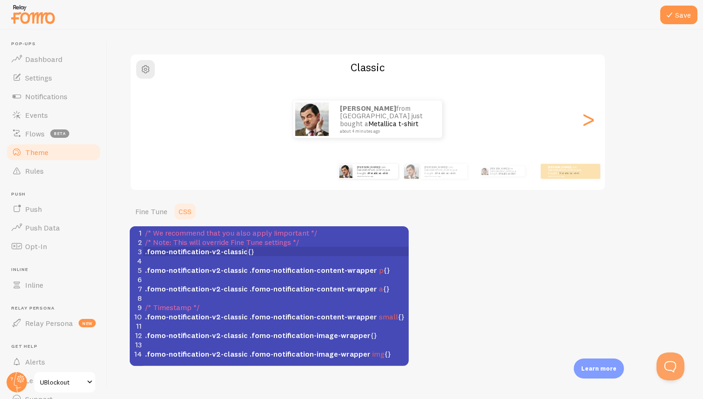
click at [247, 253] on span ".fomo-notification-v2-classic {}" at bounding box center [199, 250] width 109 height 9
type textarea "font-size1.5rem"
click at [481, 279] on div "Theme Choose a theme for your notifications Classic [PERSON_NAME] from [GEOGRAP…" at bounding box center [405, 182] width 551 height 367
click at [276, 251] on span "font-size1" at bounding box center [267, 250] width 32 height 9
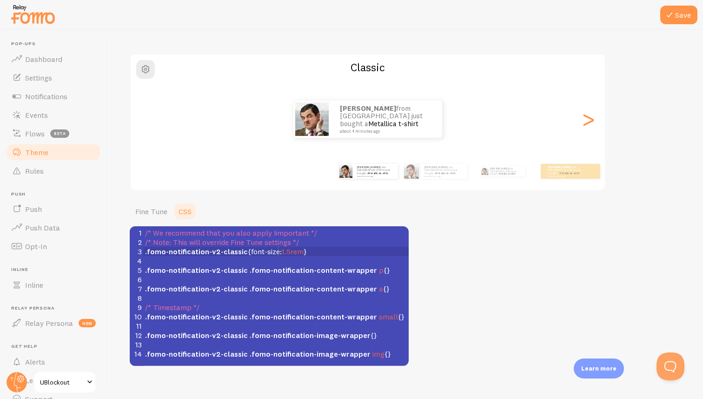
scroll to position [4, 2]
type textarea ":"
type textarea "​"
click at [158, 212] on link "Fine Tune" at bounding box center [151, 211] width 43 height 19
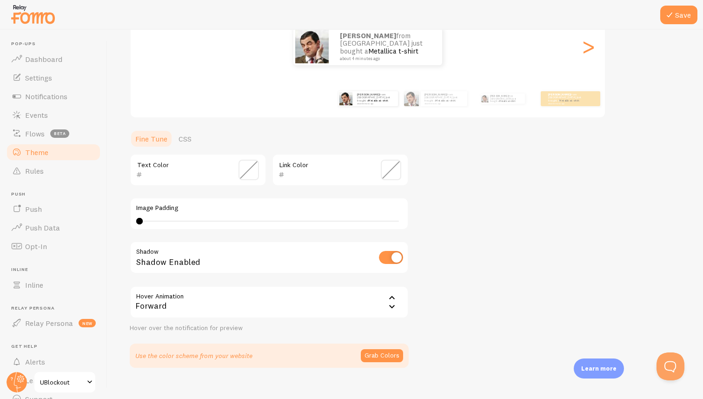
scroll to position [140, 0]
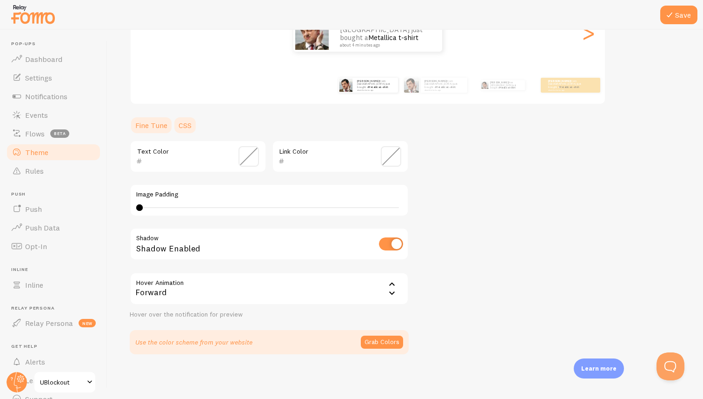
click at [187, 125] on link "CSS" at bounding box center [185, 125] width 24 height 19
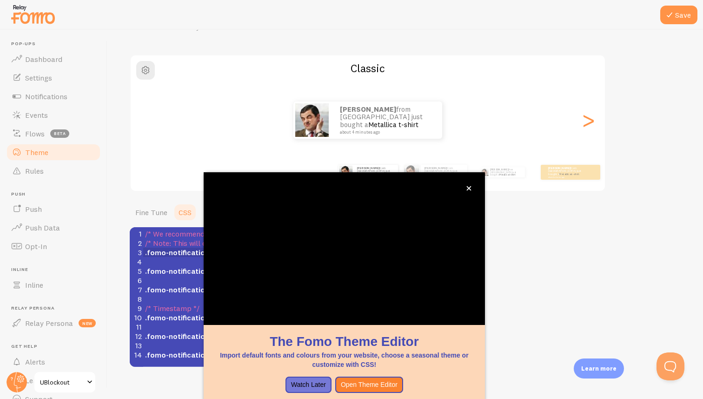
scroll to position [50, 0]
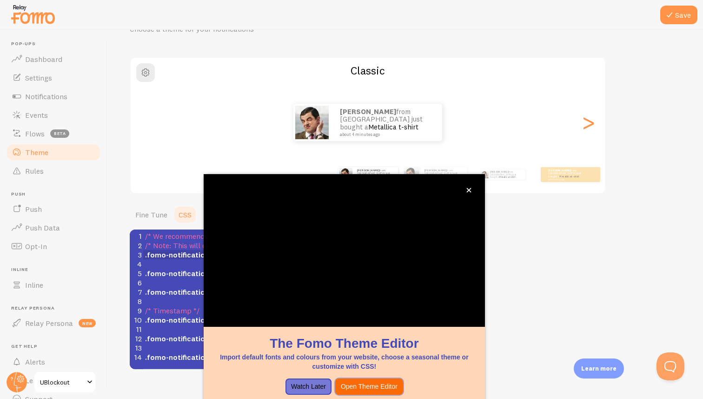
click at [366, 391] on button "Open Theme Editor" at bounding box center [369, 386] width 68 height 17
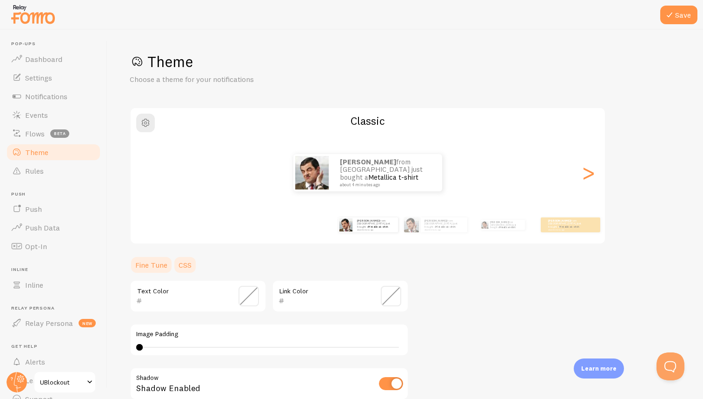
click at [186, 259] on link "CSS" at bounding box center [185, 264] width 24 height 19
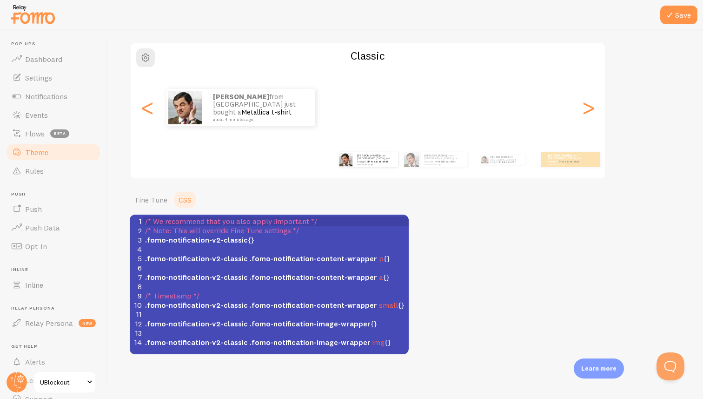
scroll to position [4, 0]
click at [250, 253] on span ".fomo-notification-content-wrapper" at bounding box center [313, 257] width 127 height 9
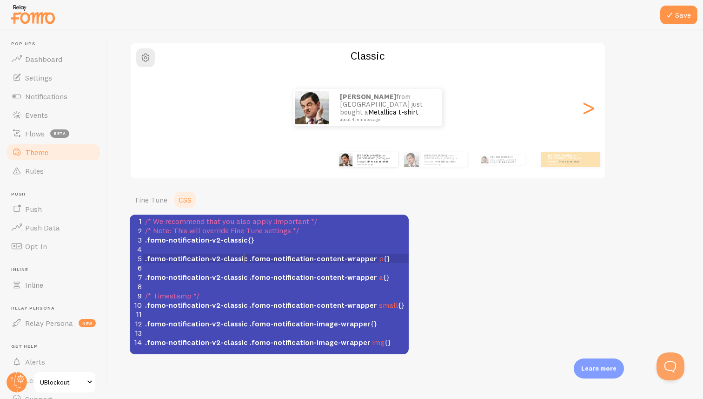
click at [247, 240] on span ".fomo-notification-v2-classic {}" at bounding box center [199, 239] width 109 height 9
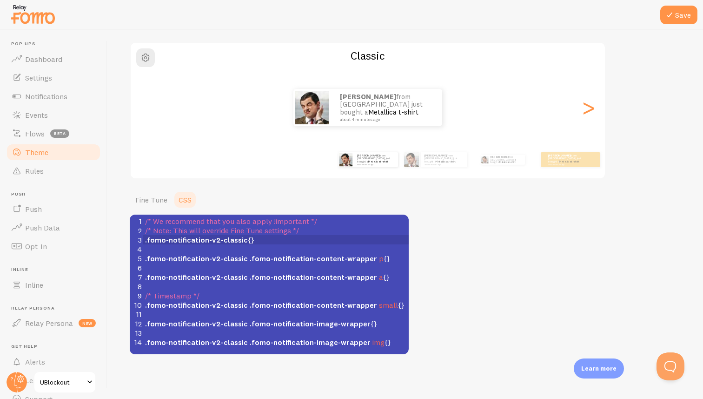
click at [488, 273] on div "Theme Choose a theme for your notifications Classic [PERSON_NAME] from [GEOGRAP…" at bounding box center [405, 170] width 551 height 367
click at [246, 241] on span ".fomo-notification-v2-classic {}" at bounding box center [199, 239] width 109 height 9
type textarea "font-size:"
click at [59, 62] on span "Dashboard" at bounding box center [43, 58] width 37 height 9
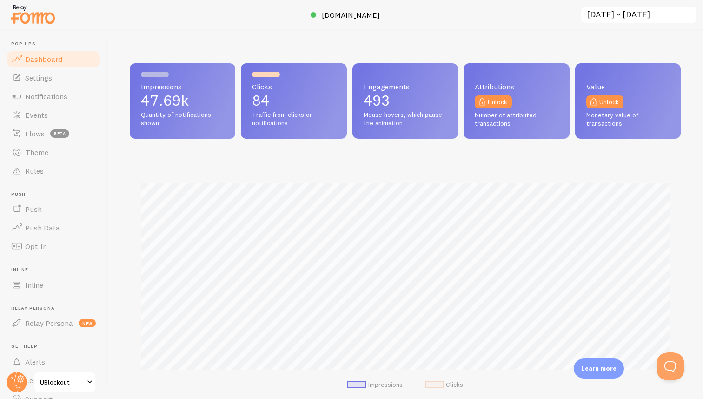
scroll to position [244, 551]
click at [46, 115] on span "Events" at bounding box center [36, 114] width 23 height 9
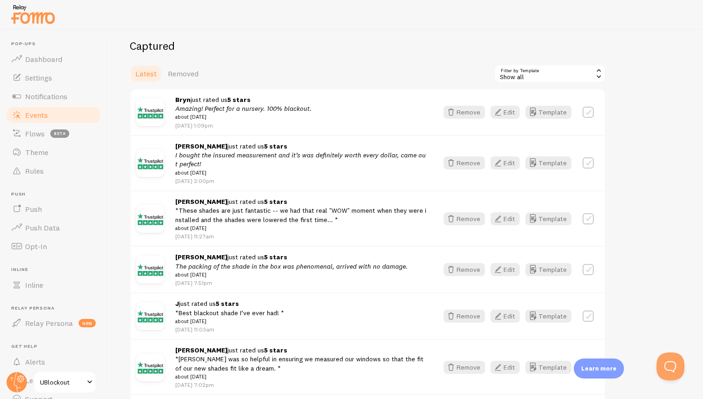
scroll to position [104, 0]
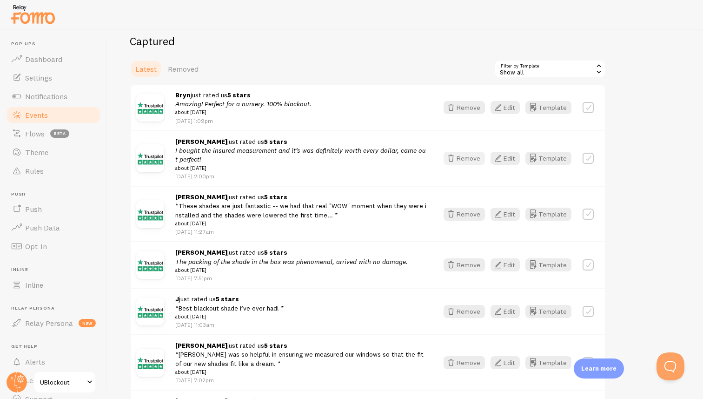
click at [467, 159] on button "Remove" at bounding box center [464, 158] width 41 height 13
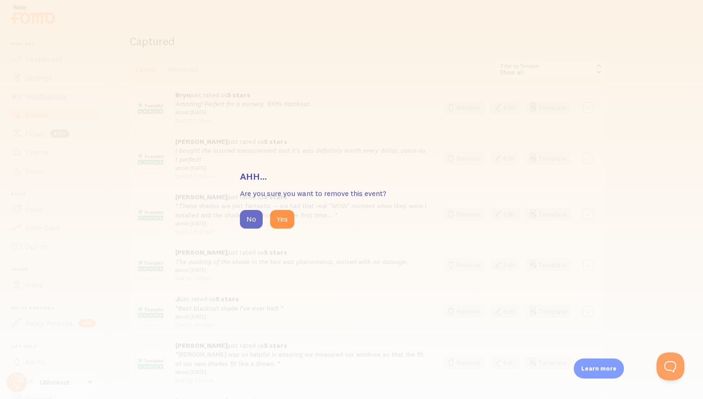
click at [258, 219] on button "No" at bounding box center [251, 219] width 23 height 19
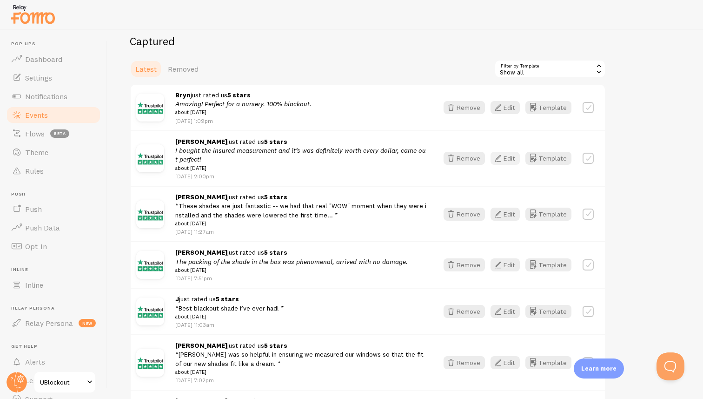
click at [501, 156] on icon "button" at bounding box center [497, 158] width 11 height 11
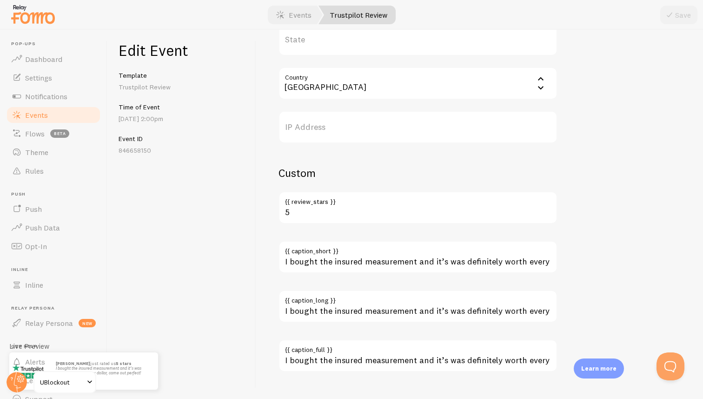
scroll to position [505, 0]
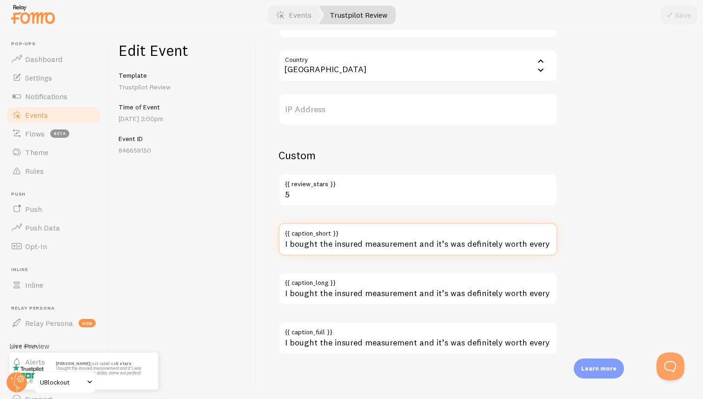
click at [464, 245] on input "I bought the insured measurement and it’s was definitely worth every dollar, ca…" at bounding box center [418, 239] width 279 height 33
type input "Definitely worth every dollar, came out perfect!"
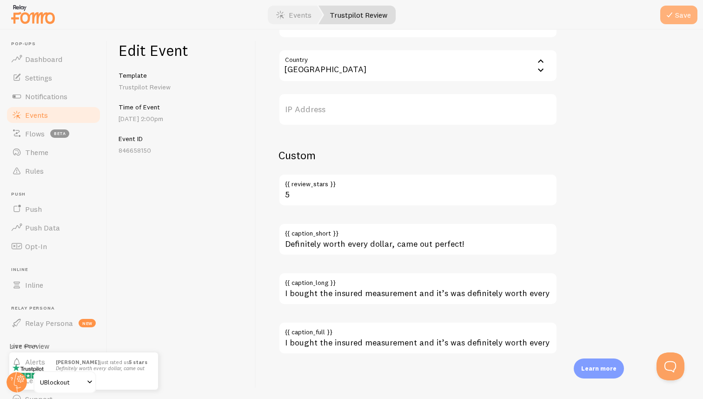
click at [668, 13] on icon "submit" at bounding box center [669, 14] width 11 height 11
click at [305, 20] on link "Events" at bounding box center [294, 15] width 58 height 19
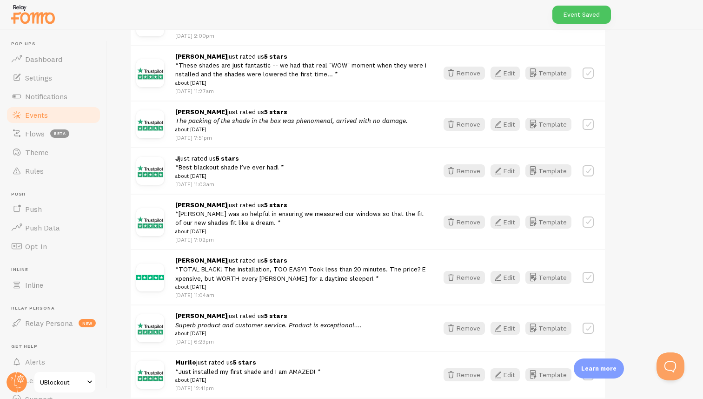
scroll to position [234, 0]
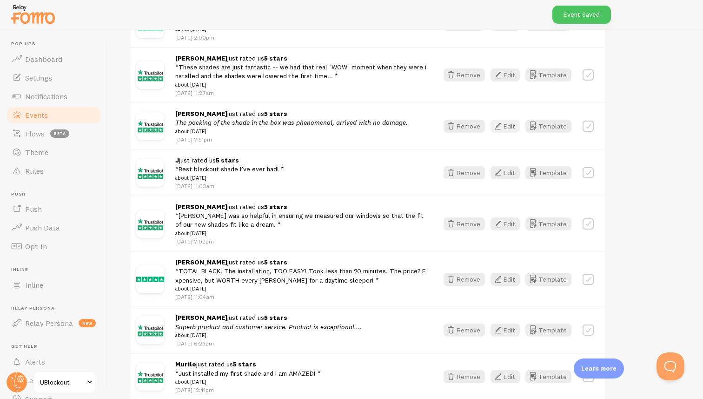
click at [504, 127] on icon "button" at bounding box center [497, 125] width 11 height 11
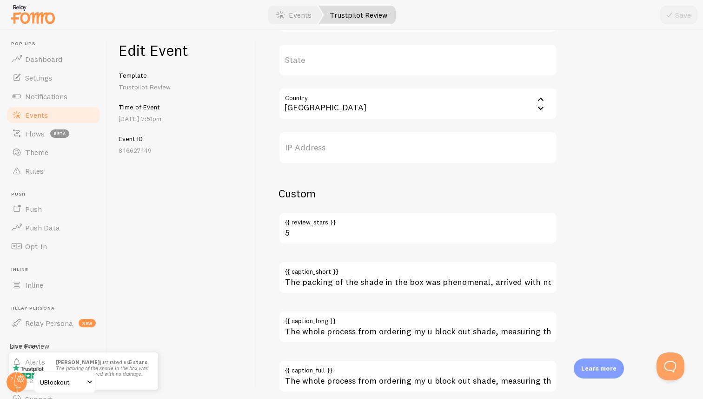
scroll to position [477, 0]
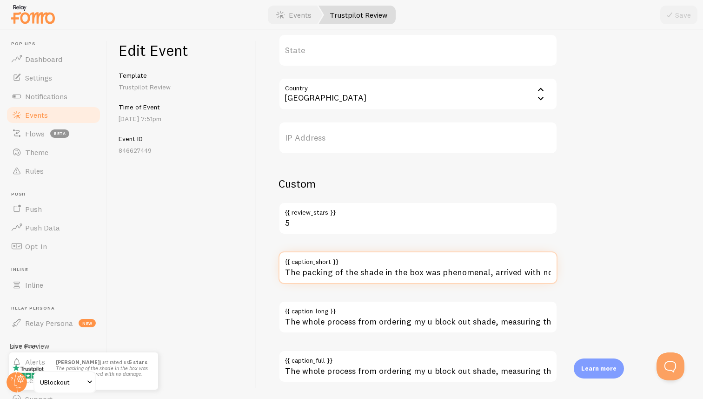
type input "The packing of the shade in the box was phenomenal!"
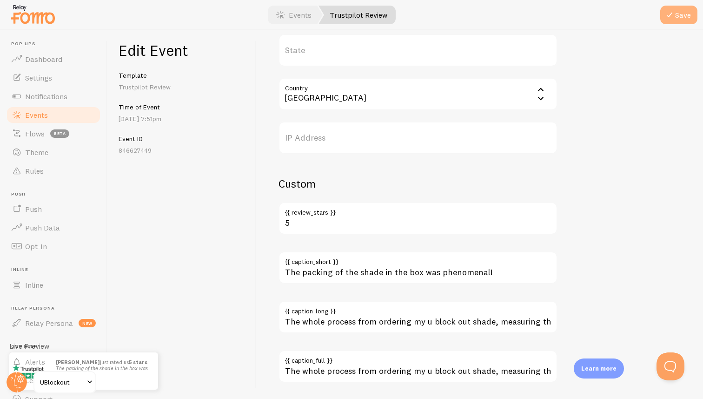
click at [680, 13] on button "Save" at bounding box center [678, 15] width 37 height 19
click at [292, 15] on link "Events" at bounding box center [294, 15] width 58 height 19
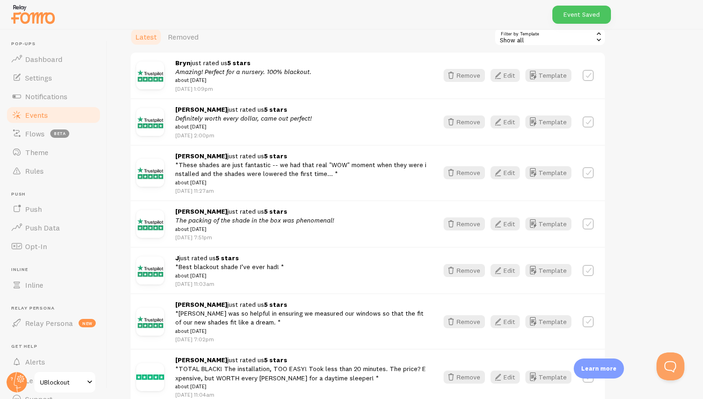
scroll to position [143, 0]
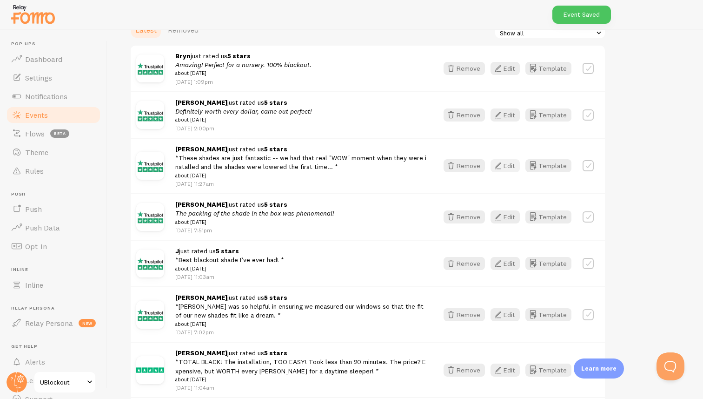
click at [507, 165] on button "Edit" at bounding box center [505, 165] width 29 height 13
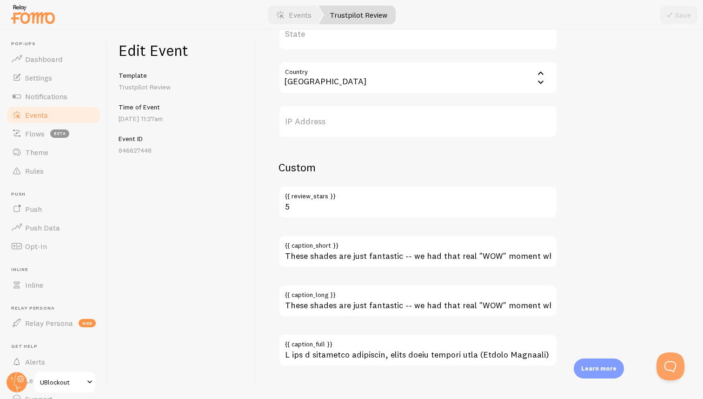
scroll to position [505, 0]
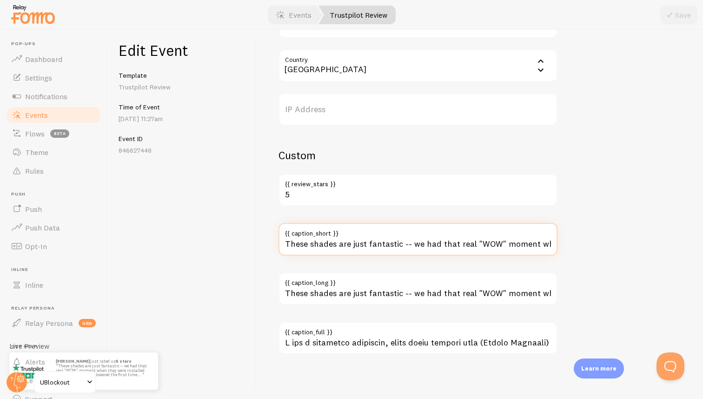
drag, startPoint x: 415, startPoint y: 243, endPoint x: 273, endPoint y: 246, distance: 142.3
click at [273, 246] on div "Meta They are what they advertise! Title This text will be bolded in your notif…" at bounding box center [479, 214] width 447 height 369
drag, startPoint x: 503, startPoint y: 244, endPoint x: 609, endPoint y: 254, distance: 106.6
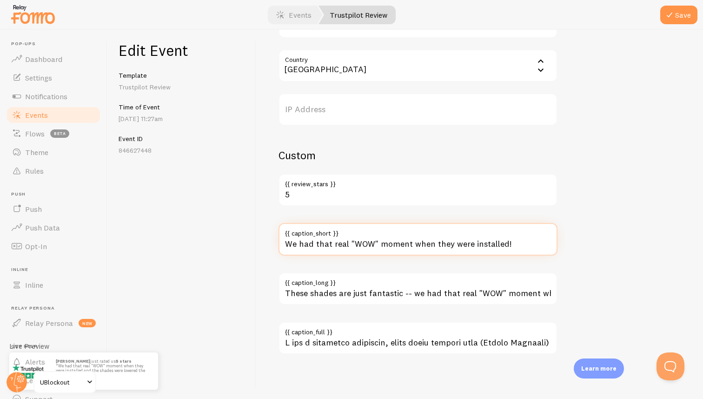
scroll to position [0, 0]
type input "We had that real "WOW" moment when they were installed!"
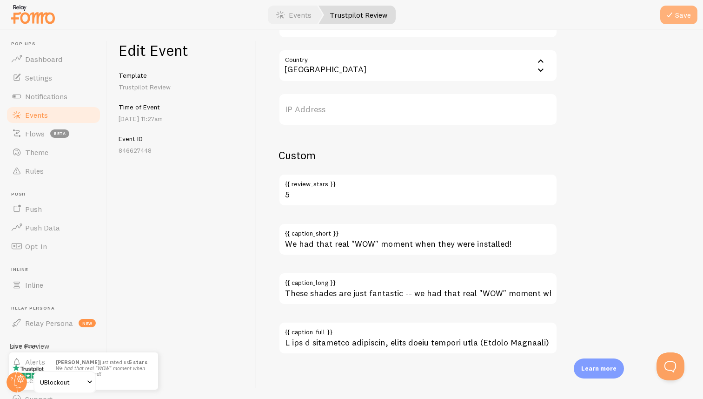
click at [681, 11] on button "Save" at bounding box center [678, 15] width 37 height 19
click at [289, 16] on link "Events" at bounding box center [294, 15] width 58 height 19
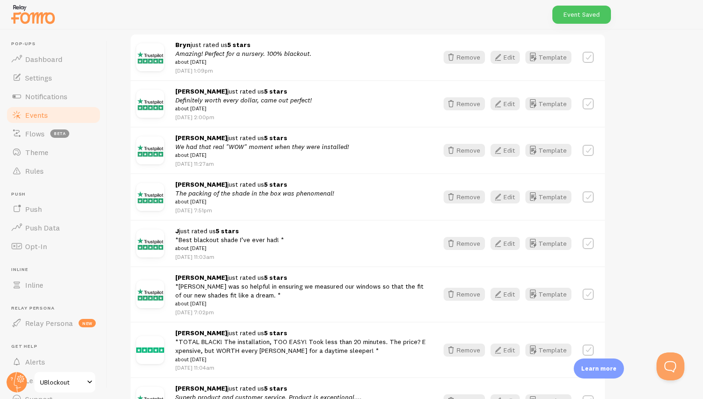
scroll to position [162, 0]
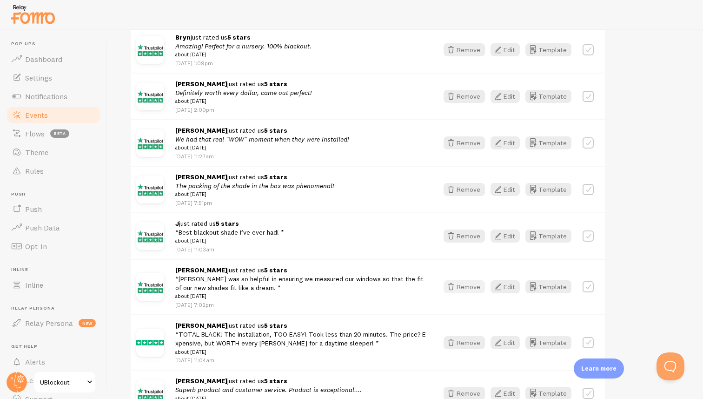
click at [476, 291] on button "Remove" at bounding box center [464, 286] width 41 height 13
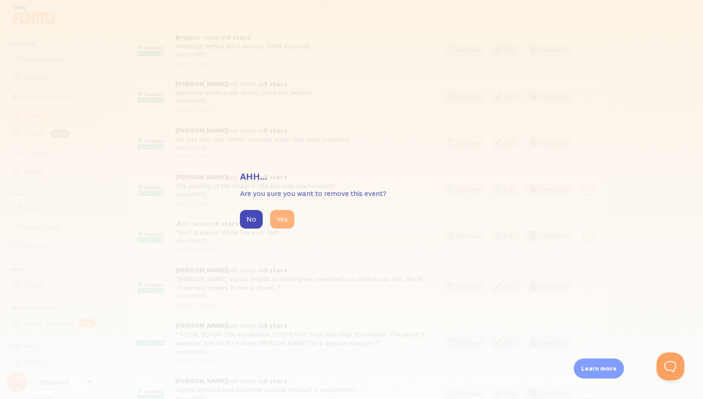
click at [285, 224] on button "Yes" at bounding box center [282, 219] width 24 height 19
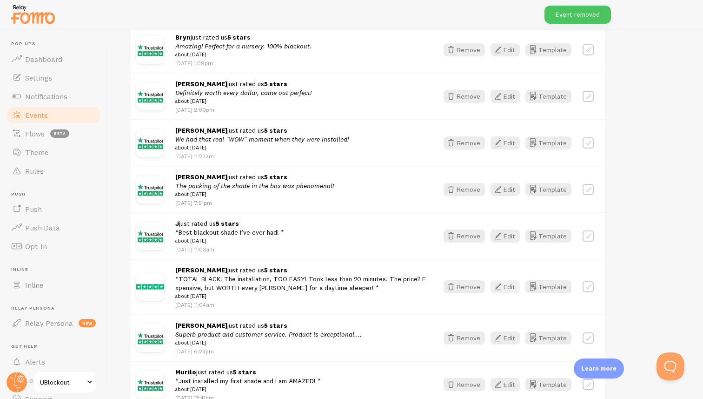
click at [510, 293] on button "Edit" at bounding box center [505, 286] width 29 height 13
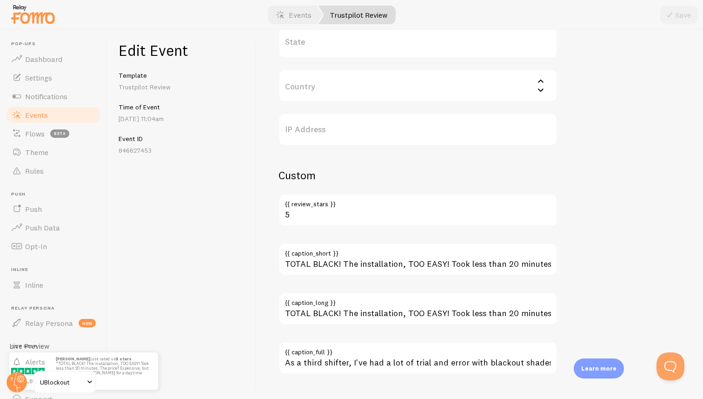
scroll to position [505, 0]
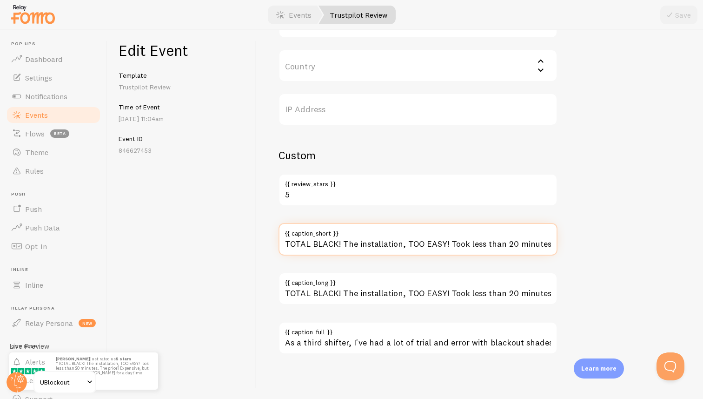
click at [520, 243] on input "TOTAL BLACK! The installation, TOO EASY! Took less than 20 minutes. The price? …" at bounding box center [418, 239] width 279 height 33
click at [293, 242] on input "TOTAL BLACK! The installation, TOO EASY! Took less than 20 minutes. The price? …" at bounding box center [418, 239] width 279 height 33
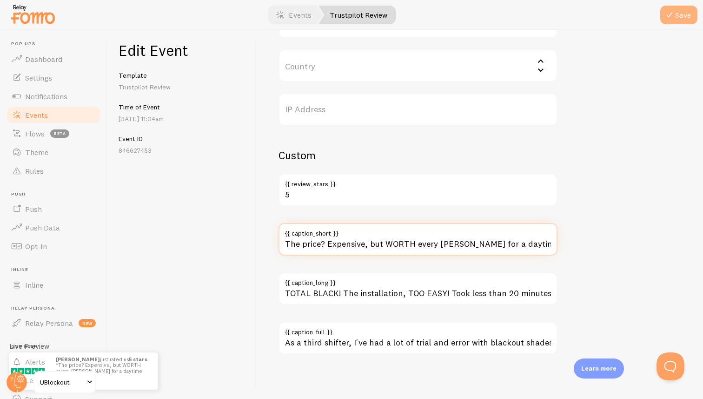
type input "The price? Expensive, but WORTH every penny for a daytime sleeper!"
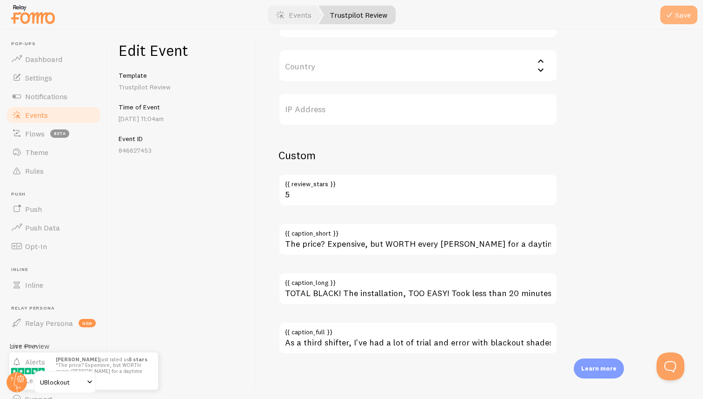
click at [687, 19] on button "Save" at bounding box center [678, 15] width 37 height 19
click at [285, 13] on span at bounding box center [280, 14] width 11 height 11
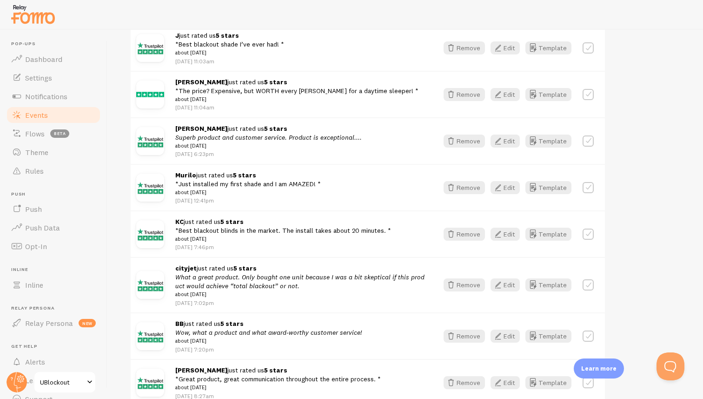
scroll to position [362, 0]
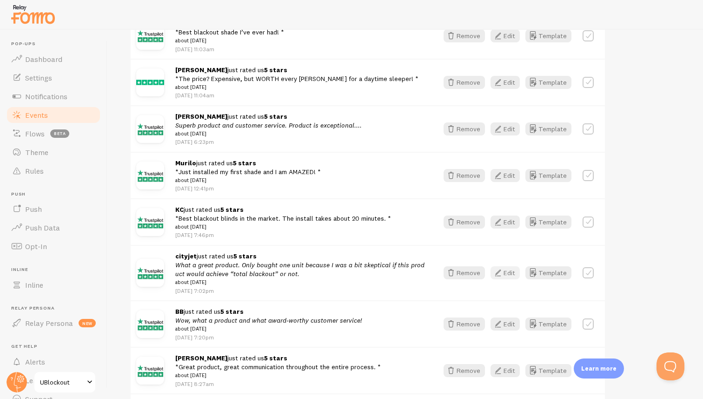
click at [504, 278] on icon "button" at bounding box center [497, 272] width 11 height 11
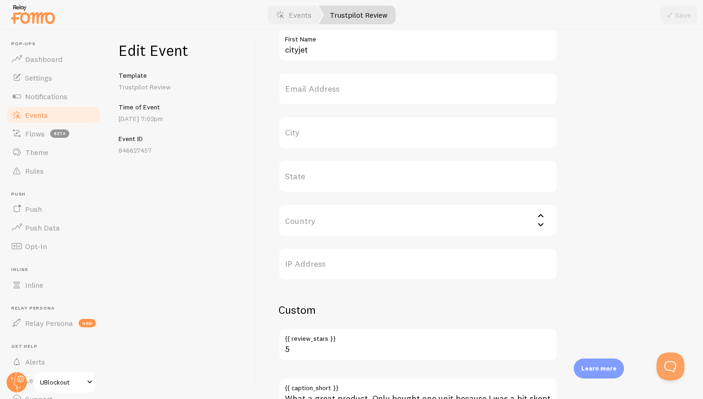
scroll to position [505, 0]
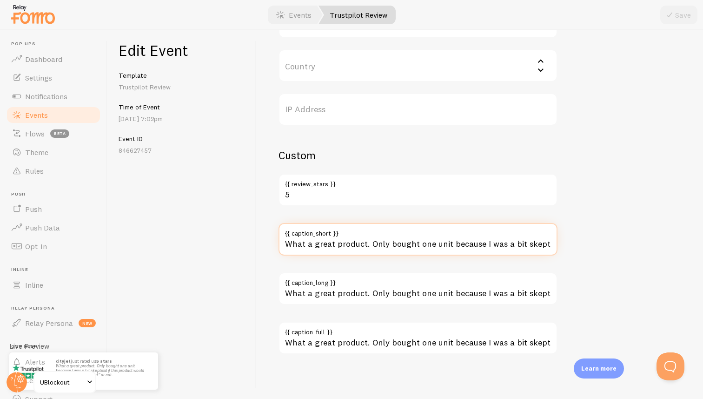
click at [482, 241] on input "What a great product. Only bought one unit because I was a bit skeptical if thi…" at bounding box center [418, 239] width 279 height 33
type input "I was a bit skeptical if this product would achieve “total blackout” or not."
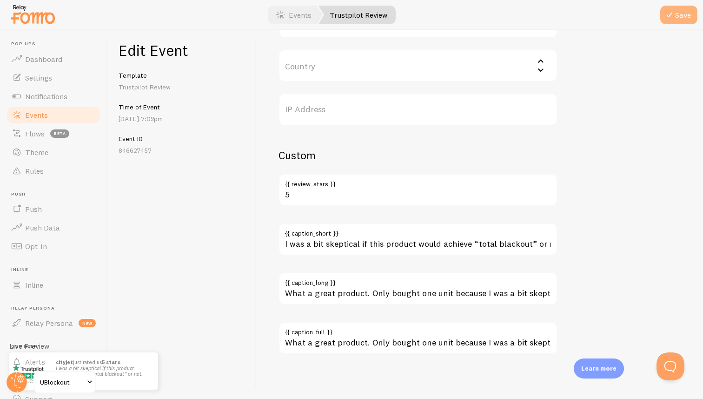
click at [679, 11] on button "Save" at bounding box center [678, 15] width 37 height 19
click at [292, 11] on link "Events" at bounding box center [294, 15] width 58 height 19
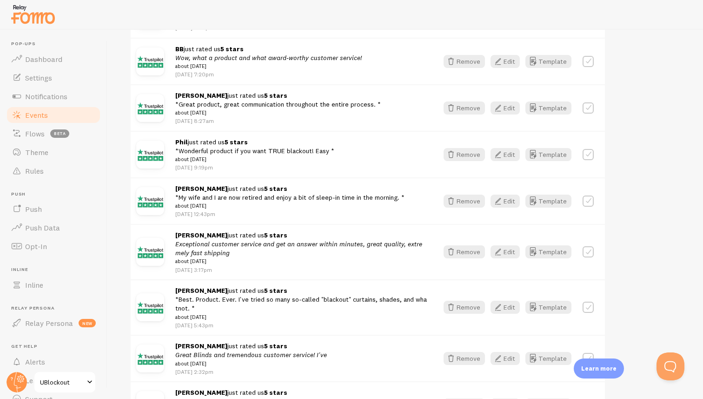
scroll to position [619, 0]
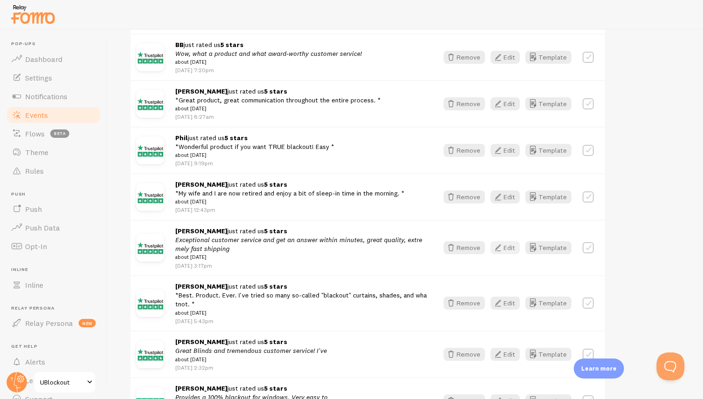
click at [505, 253] on button "Edit" at bounding box center [505, 247] width 29 height 13
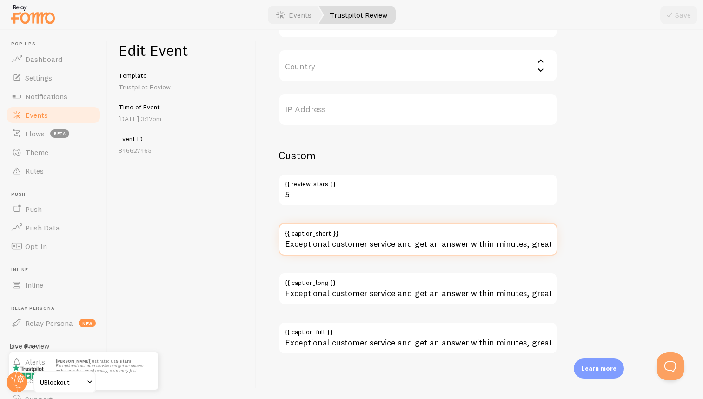
drag, startPoint x: 499, startPoint y: 244, endPoint x: 243, endPoint y: 246, distance: 256.3
click at [243, 246] on div "Edit Event Template Trustpilot Review Time of Event Jul 9th @ 3:17pm Event ID 8…" at bounding box center [405, 214] width 596 height 369
click at [460, 247] on input "Great quality, extremely fast shipping" at bounding box center [418, 239] width 279 height 33
type input "Great quality, extremely fast shipping!"
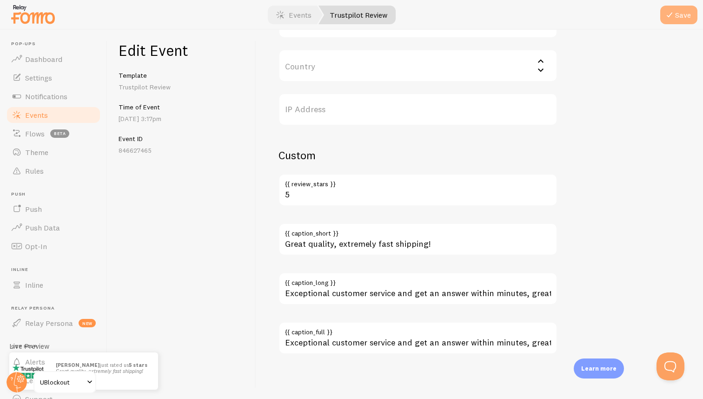
click at [680, 19] on button "Save" at bounding box center [678, 15] width 37 height 19
click at [303, 19] on link "Events" at bounding box center [294, 15] width 58 height 19
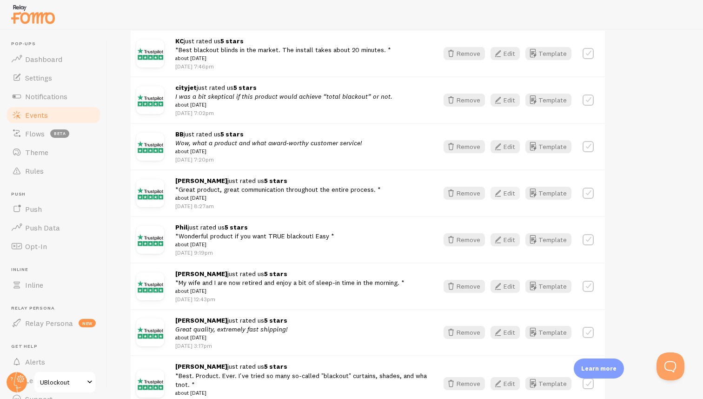
scroll to position [532, 0]
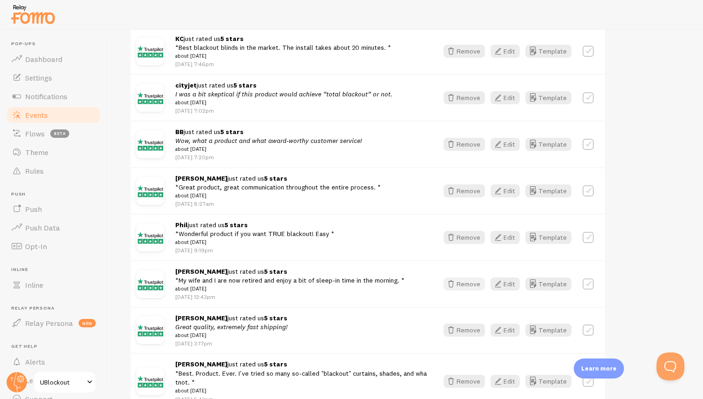
click at [472, 290] on button "Remove" at bounding box center [464, 283] width 41 height 13
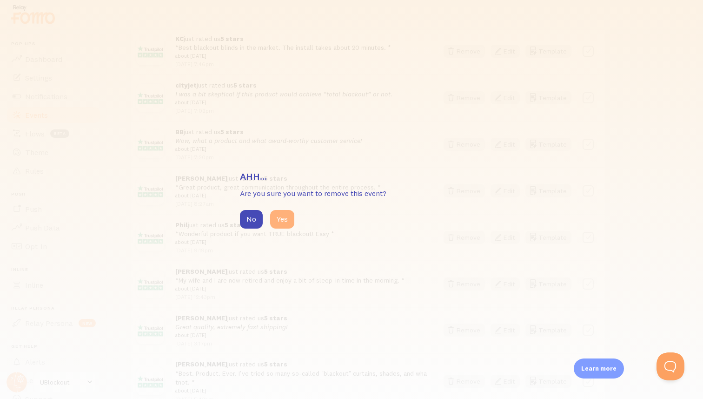
click at [289, 221] on button "Yes" at bounding box center [282, 219] width 24 height 19
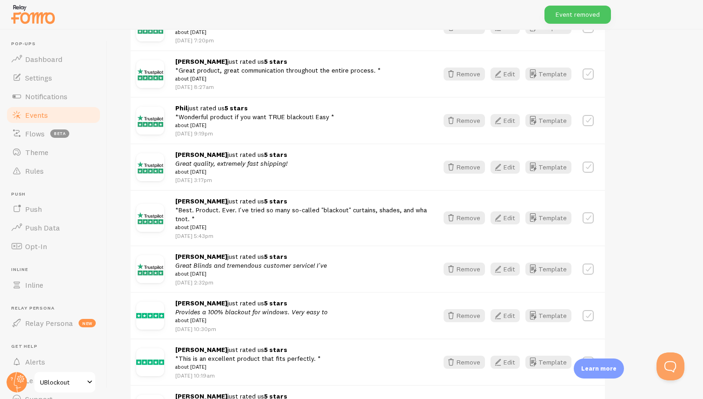
scroll to position [669, 0]
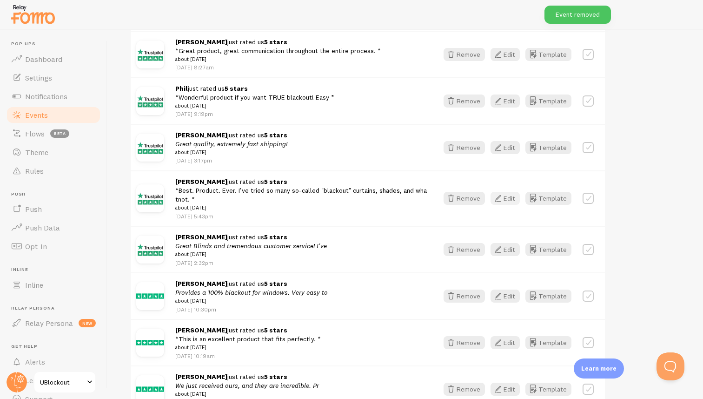
click at [505, 205] on button "Edit" at bounding box center [505, 198] width 29 height 13
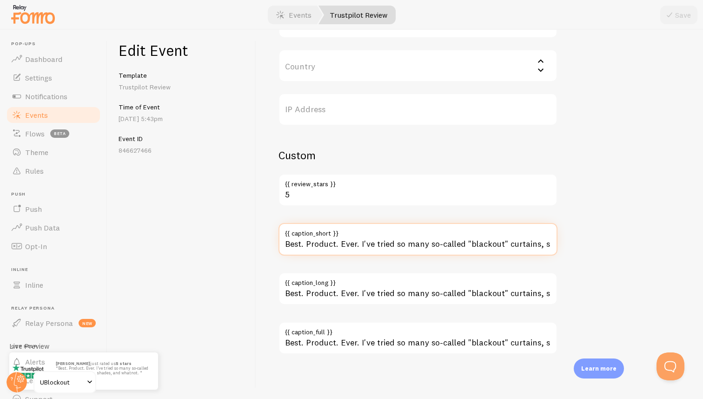
scroll to position [0, 72]
drag, startPoint x: 536, startPoint y: 246, endPoint x: 598, endPoint y: 251, distance: 61.6
type input "Best. Product. Ever. I've tried so many so-called "blackout" curtains!"
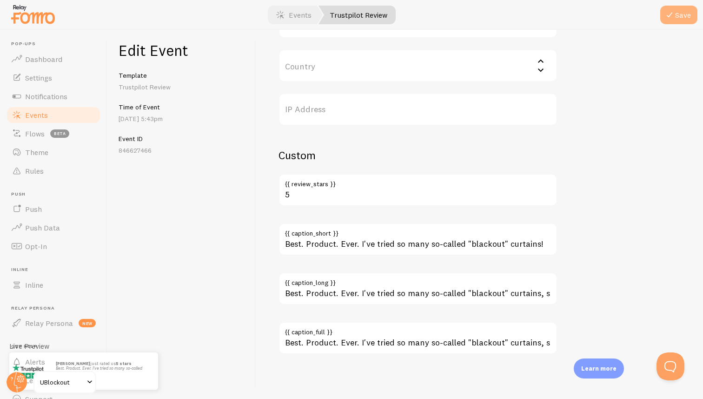
click at [674, 19] on icon "submit" at bounding box center [669, 14] width 11 height 11
click at [299, 16] on link "Events" at bounding box center [294, 15] width 58 height 19
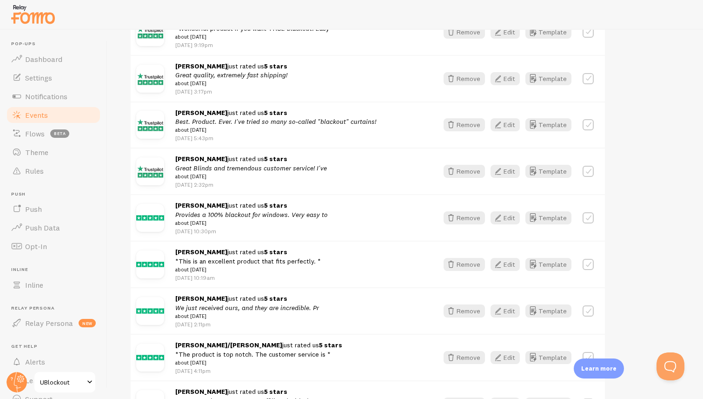
scroll to position [743, 0]
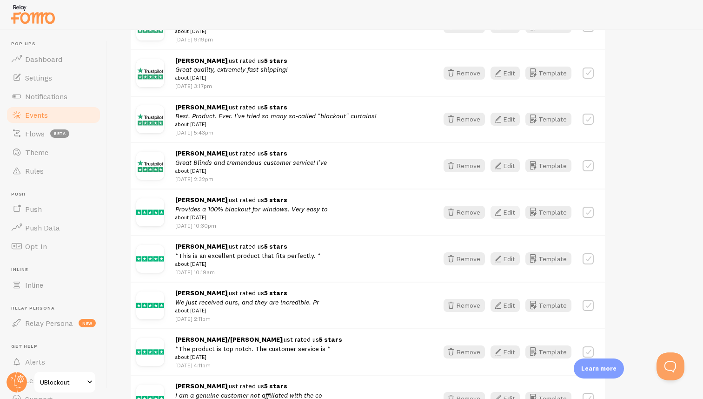
click at [512, 217] on button "Edit" at bounding box center [505, 212] width 29 height 13
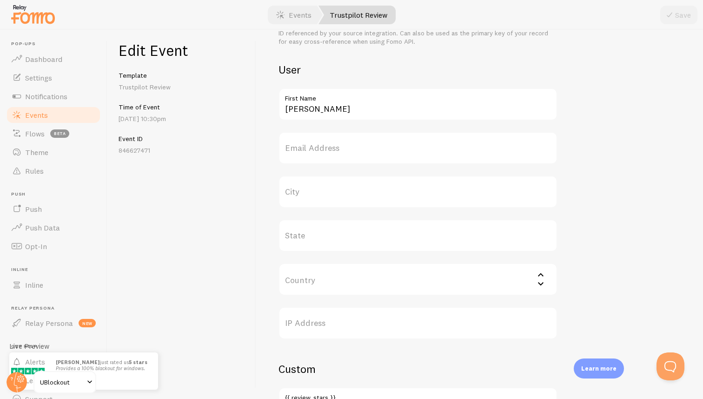
scroll to position [505, 0]
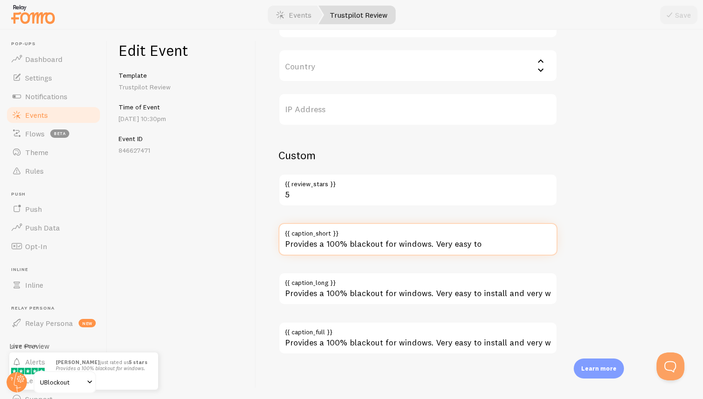
click at [484, 247] on input "Provides a 100% blackout for windows. Very easy to" at bounding box center [418, 239] width 279 height 33
type input "Provides a 100% blackout for windows. Very easy to install!"
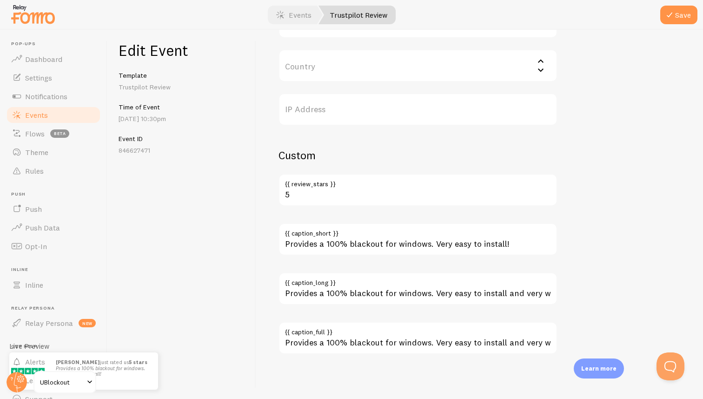
click at [689, 24] on div at bounding box center [351, 15] width 703 height 30
click at [682, 17] on button "Save" at bounding box center [678, 15] width 37 height 19
click at [299, 20] on link "Events" at bounding box center [294, 15] width 58 height 19
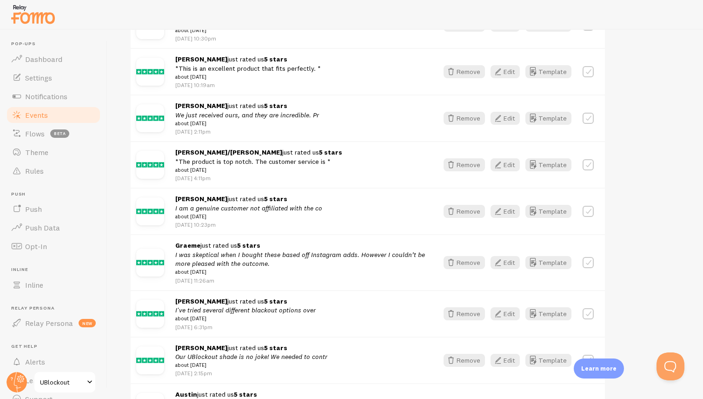
scroll to position [922, 0]
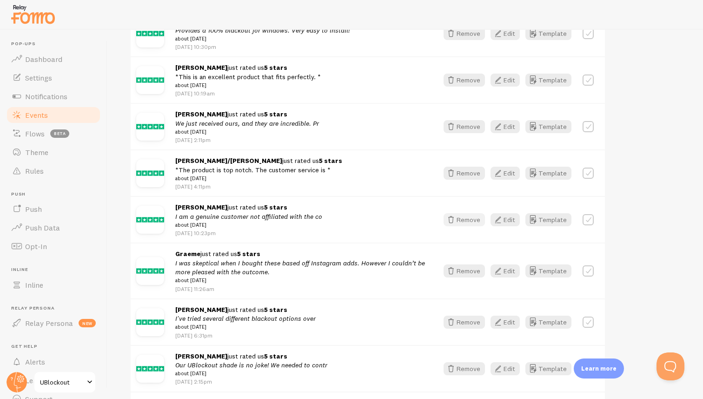
click at [469, 226] on button "Remove" at bounding box center [464, 219] width 41 height 13
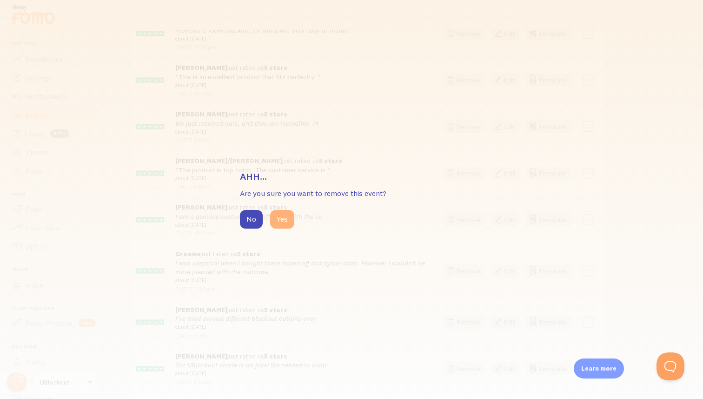
click at [280, 214] on button "Yes" at bounding box center [282, 219] width 24 height 19
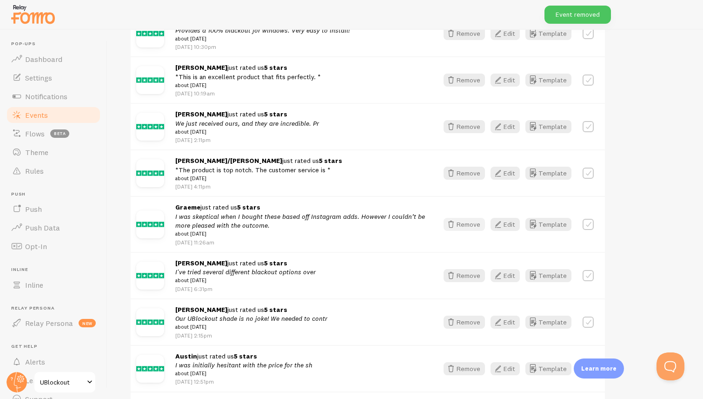
click at [466, 231] on button "Remove" at bounding box center [464, 224] width 41 height 13
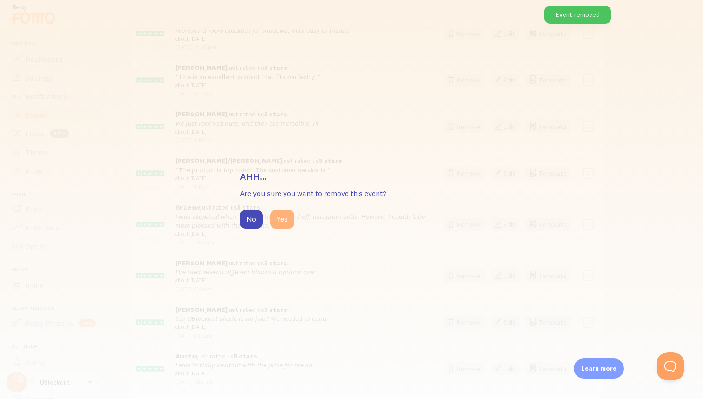
click at [274, 216] on button "Yes" at bounding box center [282, 219] width 24 height 19
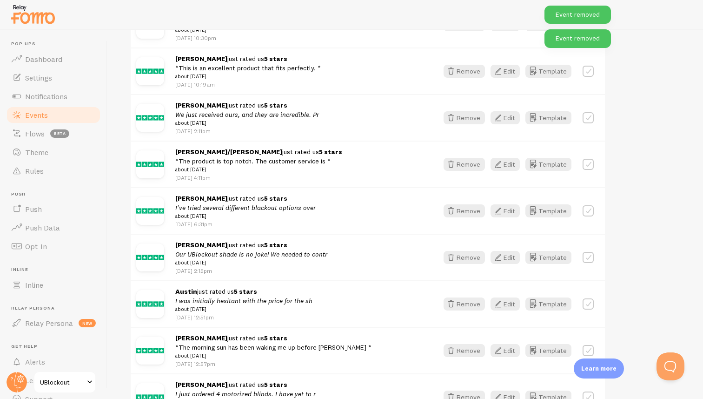
scroll to position [932, 0]
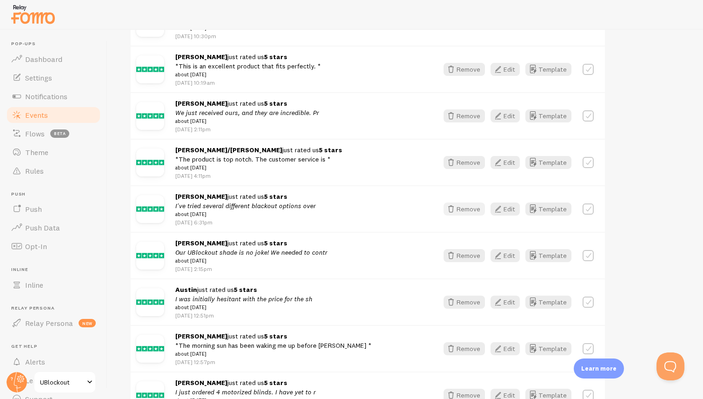
click at [471, 215] on button "Remove" at bounding box center [464, 208] width 41 height 13
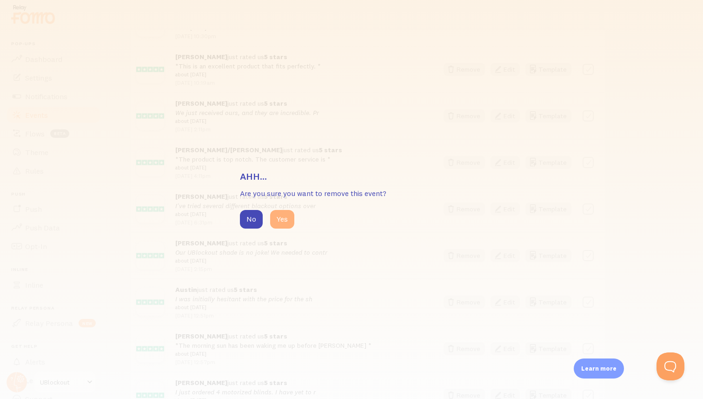
click at [286, 224] on button "Yes" at bounding box center [282, 219] width 24 height 19
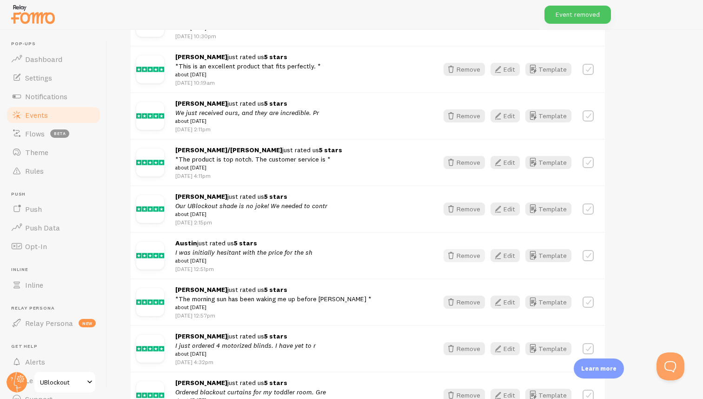
click at [468, 262] on button "Remove" at bounding box center [464, 255] width 41 height 13
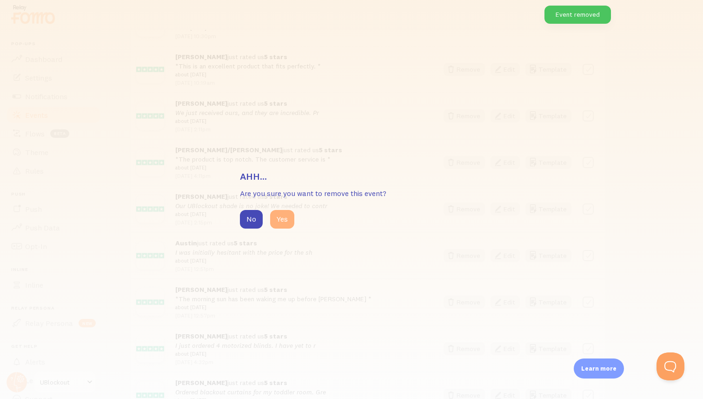
click at [288, 219] on button "Yes" at bounding box center [282, 219] width 24 height 19
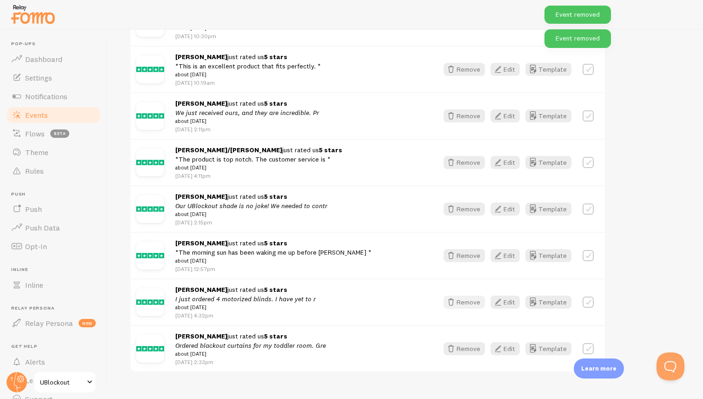
click at [466, 308] on button "Remove" at bounding box center [464, 301] width 41 height 13
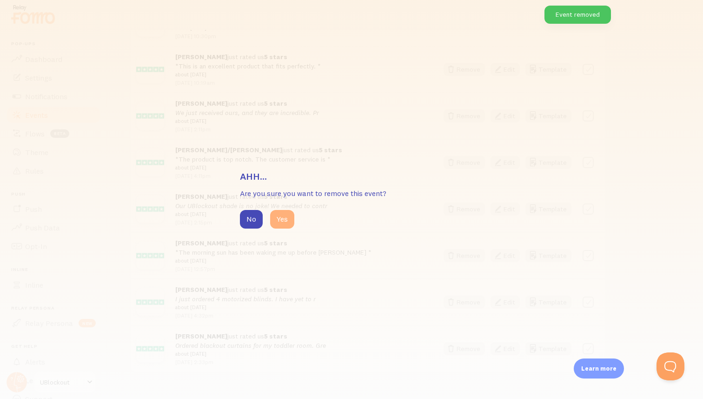
click at [280, 222] on button "Yes" at bounding box center [282, 219] width 24 height 19
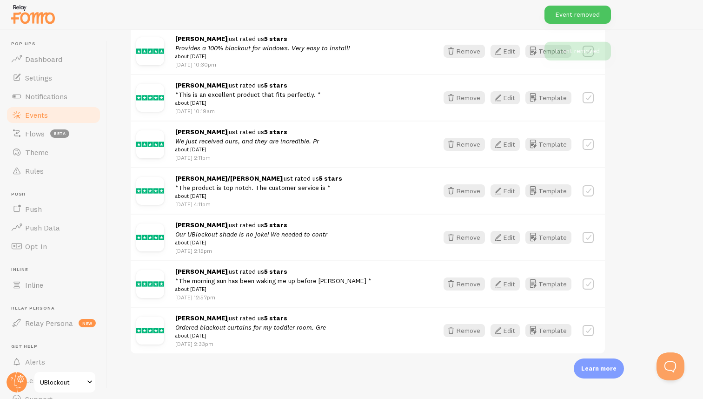
scroll to position [915, 0]
click at [459, 284] on button "Remove" at bounding box center [464, 283] width 41 height 13
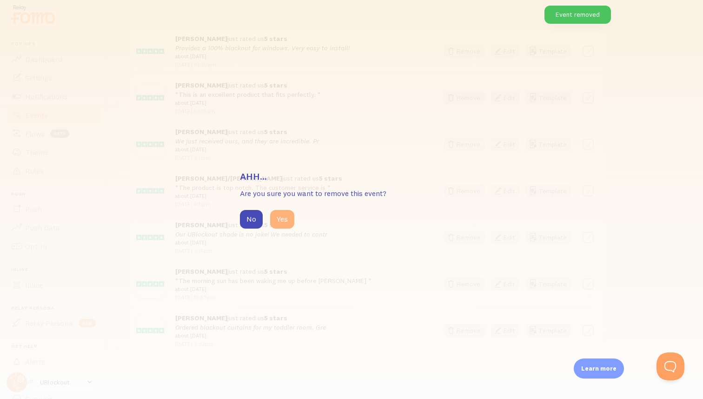
click at [285, 221] on button "Yes" at bounding box center [282, 219] width 24 height 19
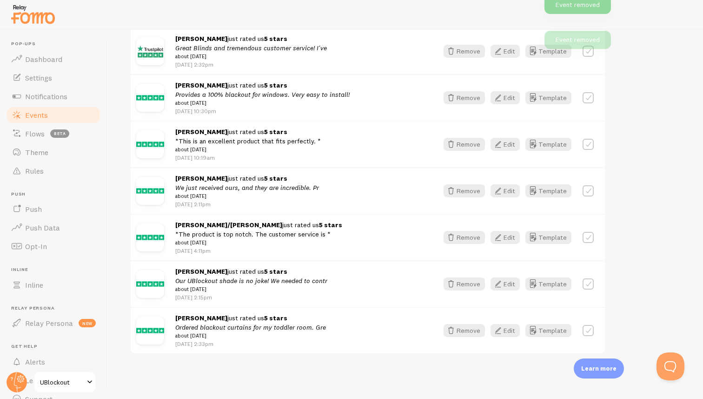
scroll to position [868, 0]
click at [473, 326] on button "Remove" at bounding box center [464, 330] width 41 height 13
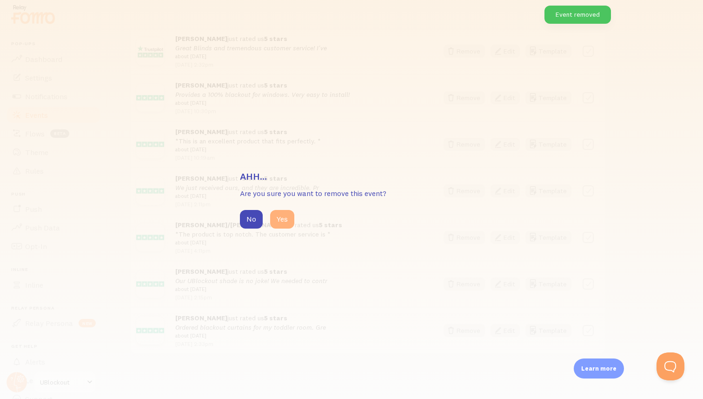
click at [277, 217] on button "Yes" at bounding box center [282, 219] width 24 height 19
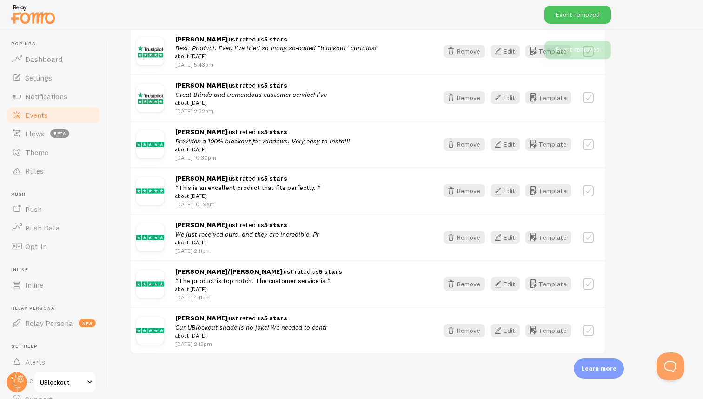
scroll to position [821, 0]
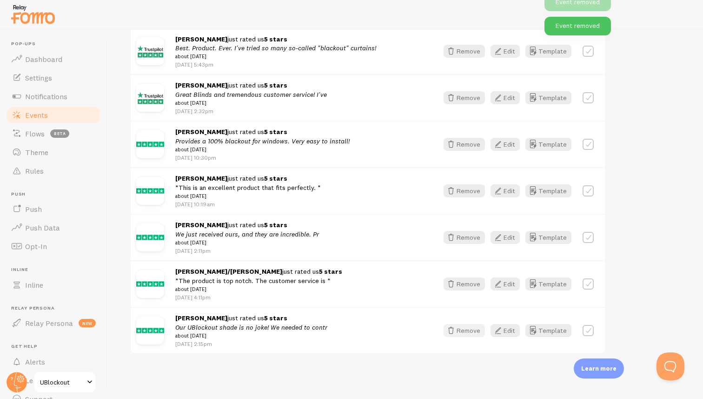
click at [459, 326] on button "Remove" at bounding box center [464, 330] width 41 height 13
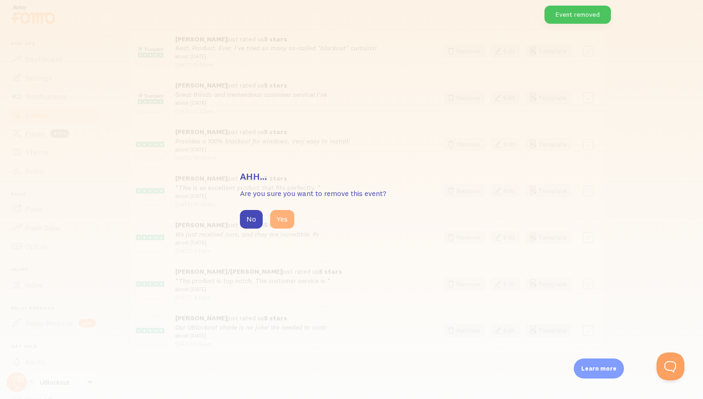
click at [288, 221] on button "Yes" at bounding box center [282, 219] width 24 height 19
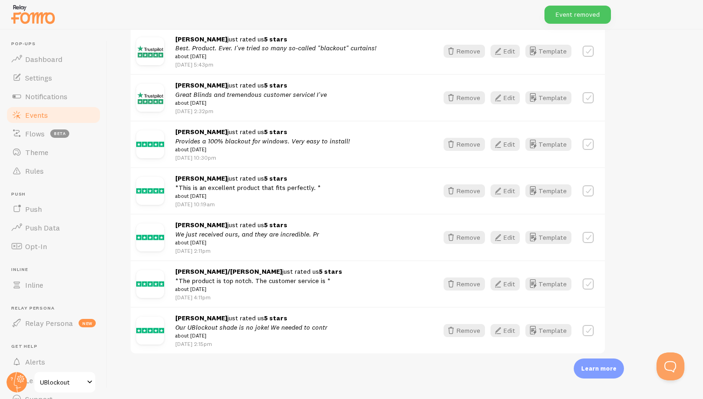
scroll to position [774, 0]
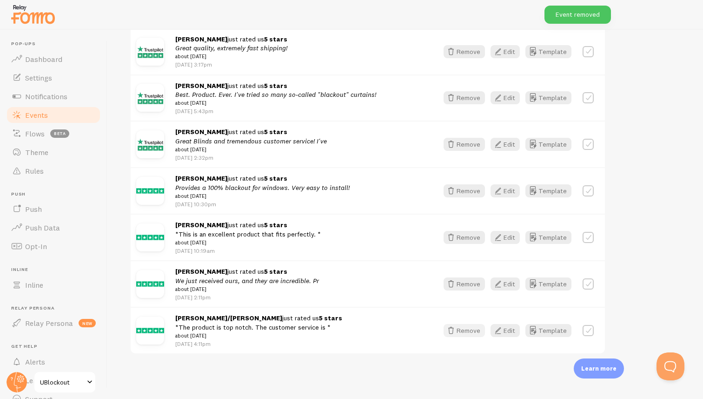
click at [462, 328] on button "Remove" at bounding box center [464, 330] width 41 height 13
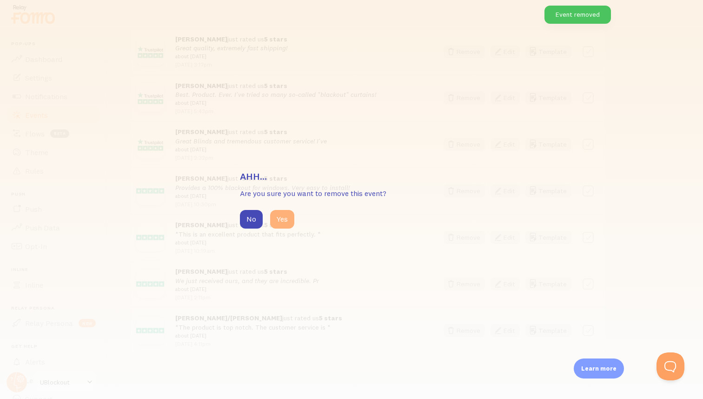
click at [284, 218] on button "Yes" at bounding box center [282, 219] width 24 height 19
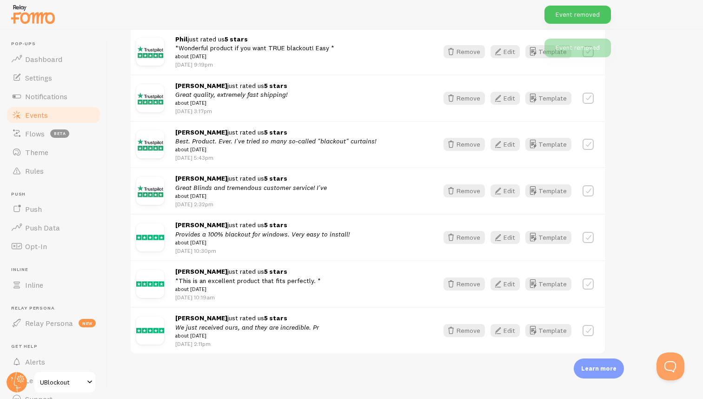
scroll to position [727, 0]
click at [512, 332] on button "Edit" at bounding box center [505, 330] width 29 height 13
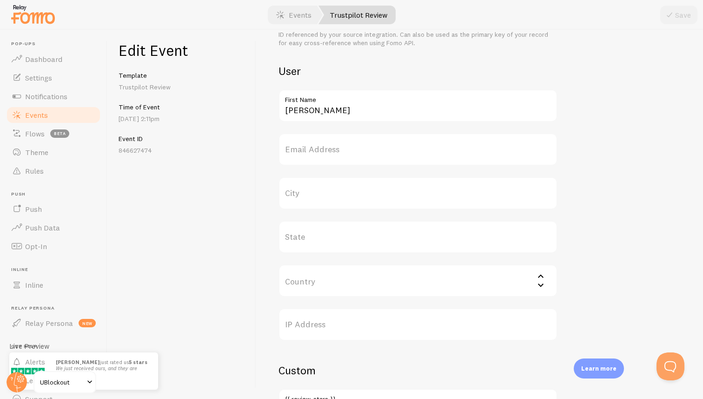
scroll to position [505, 0]
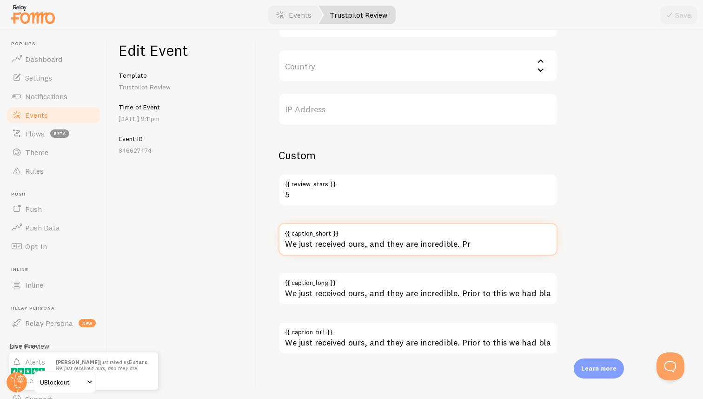
drag, startPoint x: 453, startPoint y: 245, endPoint x: 480, endPoint y: 249, distance: 27.7
click at [480, 249] on input "We just received ours, and they are incredible. Pr" at bounding box center [418, 239] width 279 height 33
type input "We just received ours, and they are incredible!"
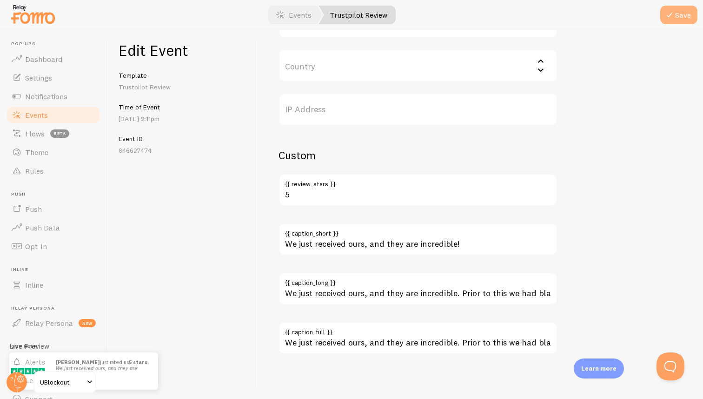
click at [681, 14] on button "Save" at bounding box center [678, 15] width 37 height 19
click at [291, 13] on link "Events" at bounding box center [294, 15] width 58 height 19
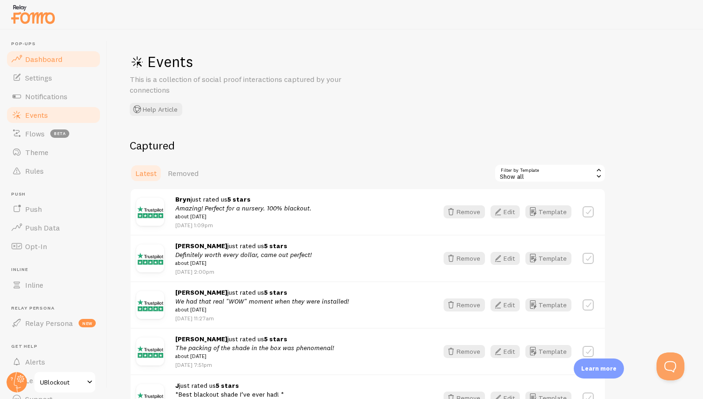
click at [49, 56] on span "Dashboard" at bounding box center [43, 58] width 37 height 9
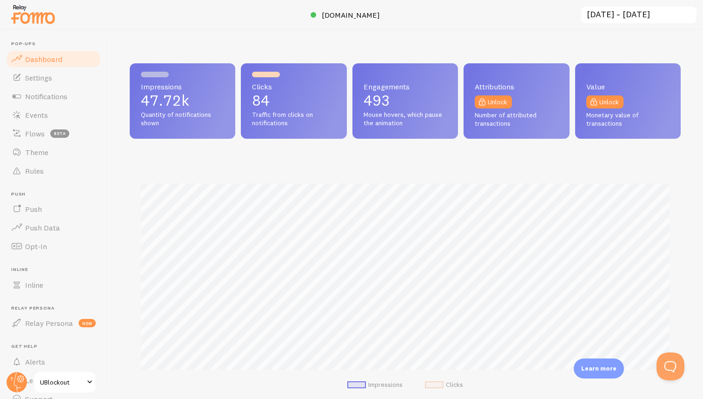
scroll to position [244, 551]
